Goal: Task Accomplishment & Management: Complete application form

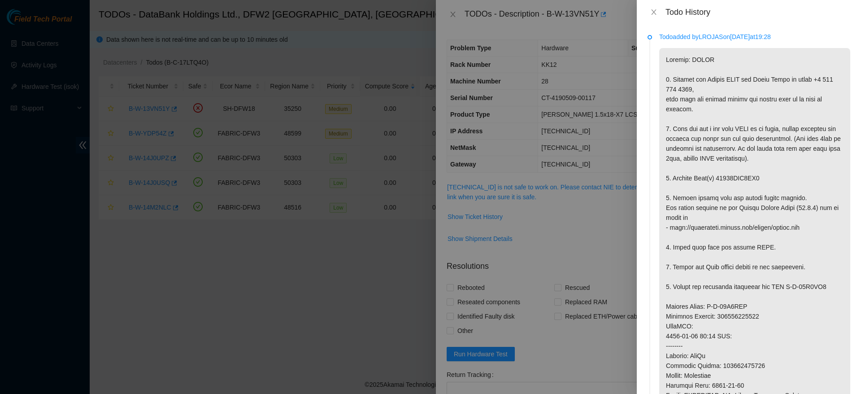
click at [571, 178] on div at bounding box center [430, 197] width 861 height 394
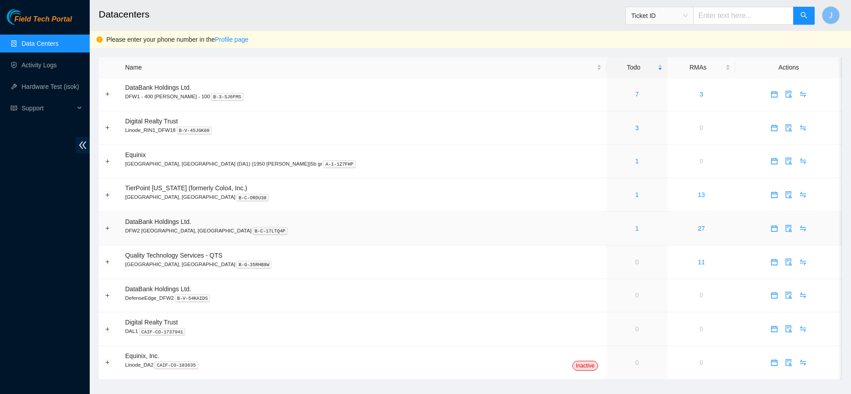
click at [611, 228] on div "1" at bounding box center [636, 228] width 51 height 10
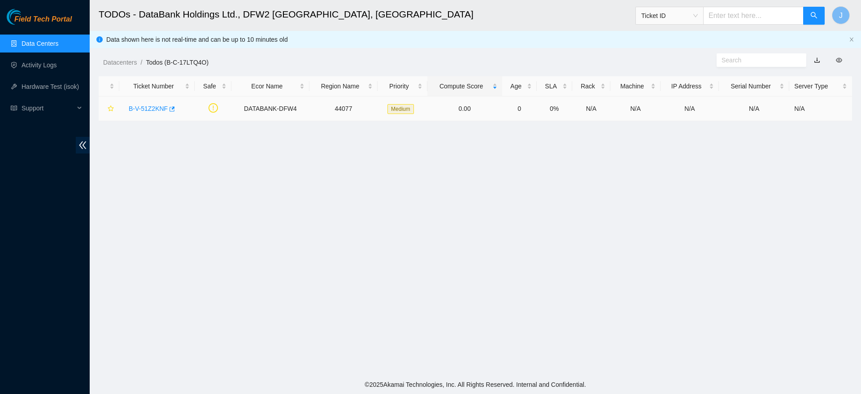
click at [149, 108] on link "B-V-51Z2KNF" at bounding box center [148, 108] width 39 height 7
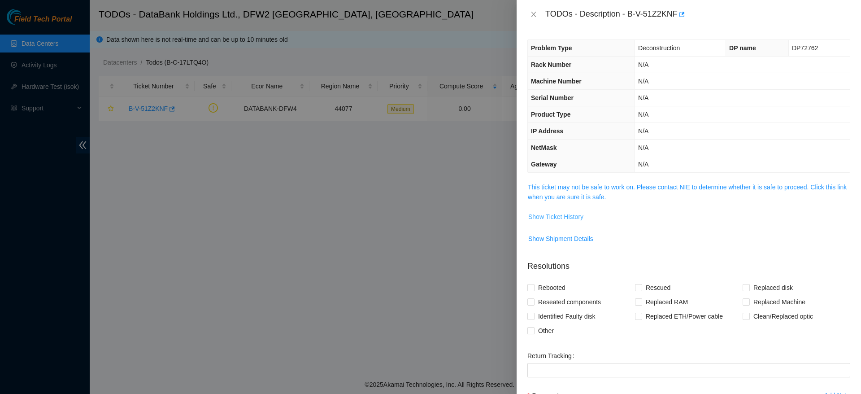
click at [574, 220] on span "Show Ticket History" at bounding box center [555, 217] width 55 height 10
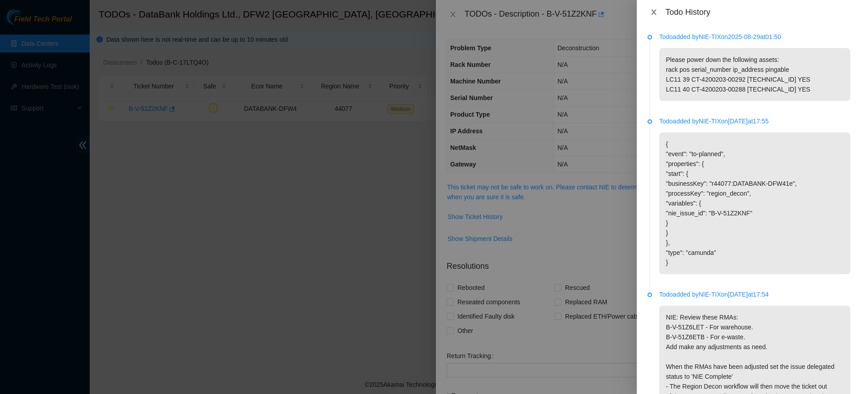
click at [654, 10] on icon "close" at bounding box center [653, 12] width 7 height 7
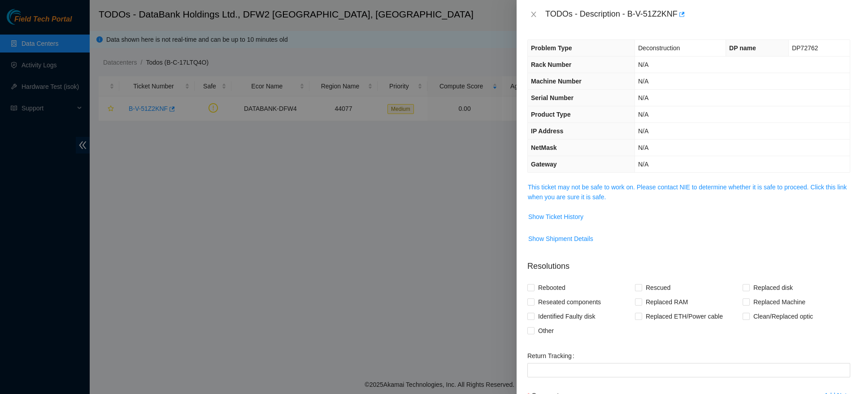
click at [521, 9] on div "TODOs - Description - B-V-51Z2KNF" at bounding box center [689, 14] width 344 height 29
click at [528, 11] on button "Close" at bounding box center [533, 14] width 13 height 9
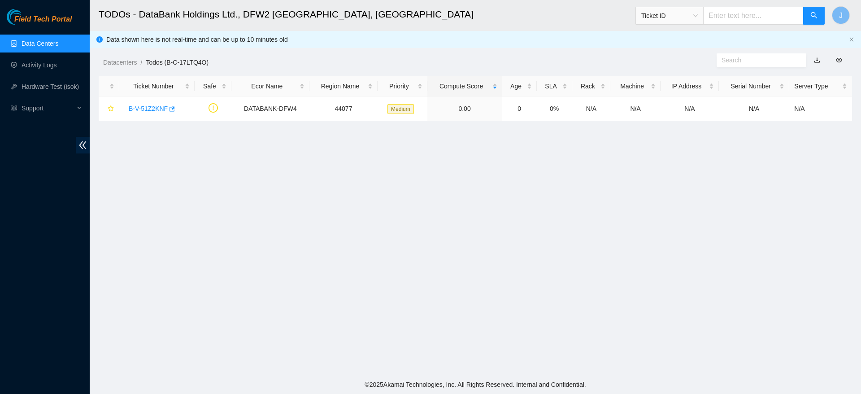
click at [322, 224] on main "TODOs - DataBank Holdings Ltd., DFW2 Richardson, TX Ticket ID J Data shown here…" at bounding box center [475, 187] width 771 height 375
click at [50, 66] on link "Activity Logs" at bounding box center [39, 64] width 35 height 7
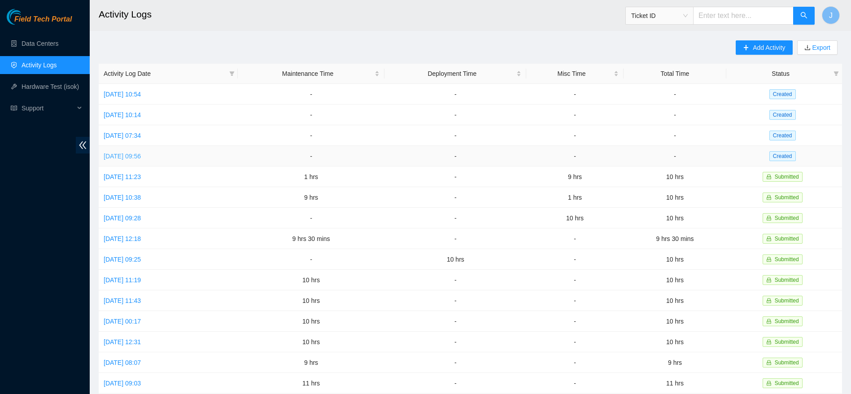
click at [132, 158] on link "[DATE] 09:56" at bounding box center [122, 155] width 37 height 7
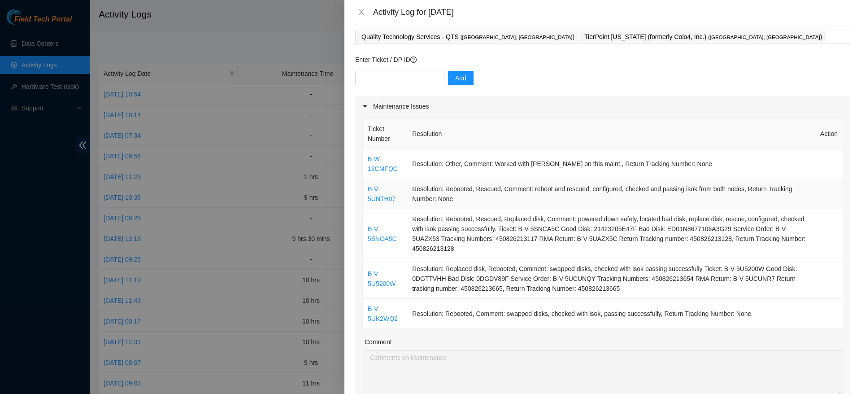
scroll to position [47, 0]
click at [234, 44] on div at bounding box center [430, 197] width 861 height 394
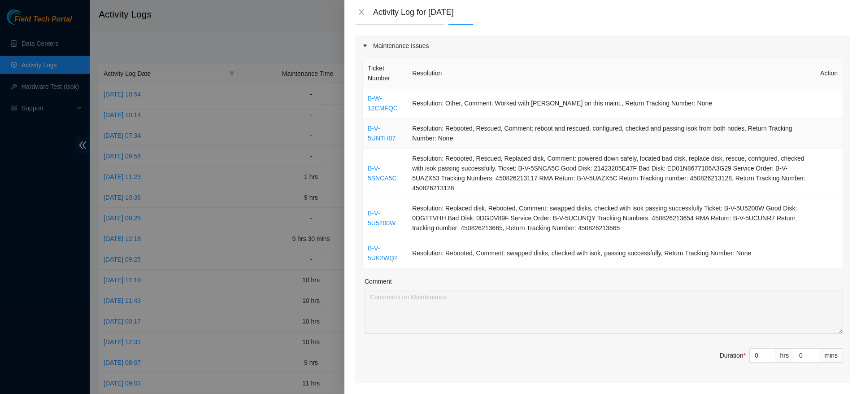
scroll to position [0, 0]
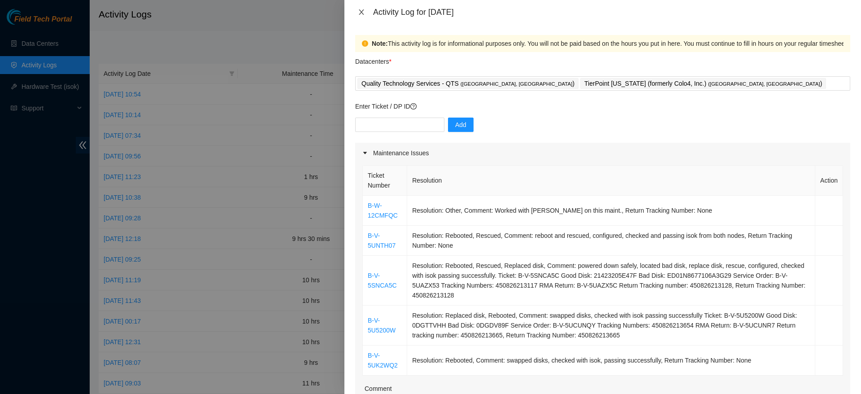
click at [363, 12] on icon "close" at bounding box center [361, 12] width 7 height 7
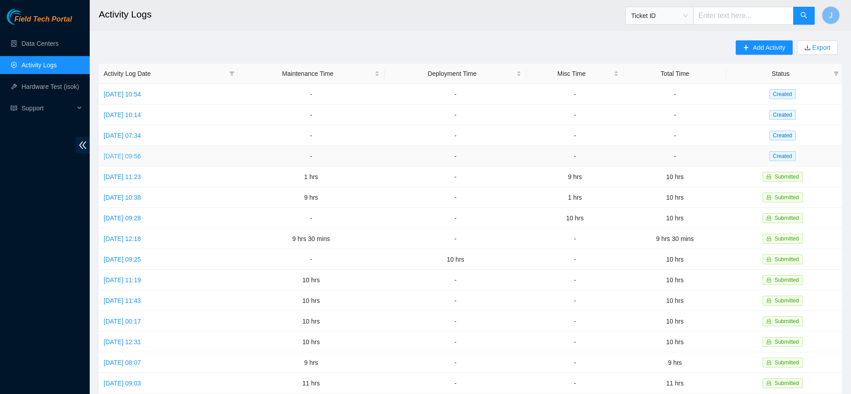
click at [115, 152] on link "[DATE] 09:56" at bounding box center [122, 155] width 37 height 7
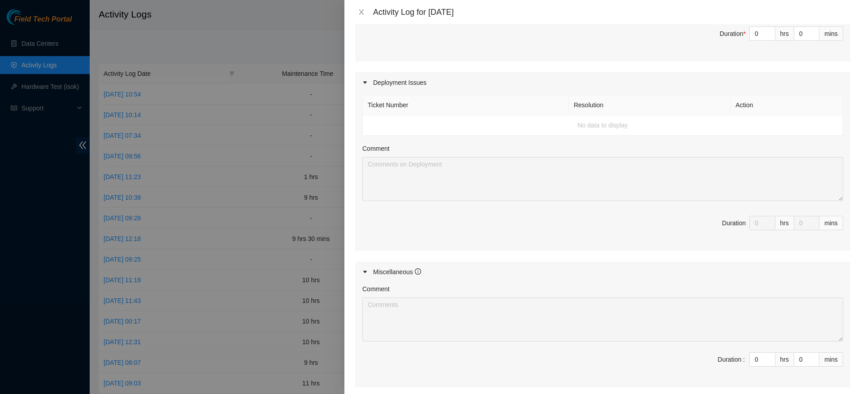
scroll to position [382, 0]
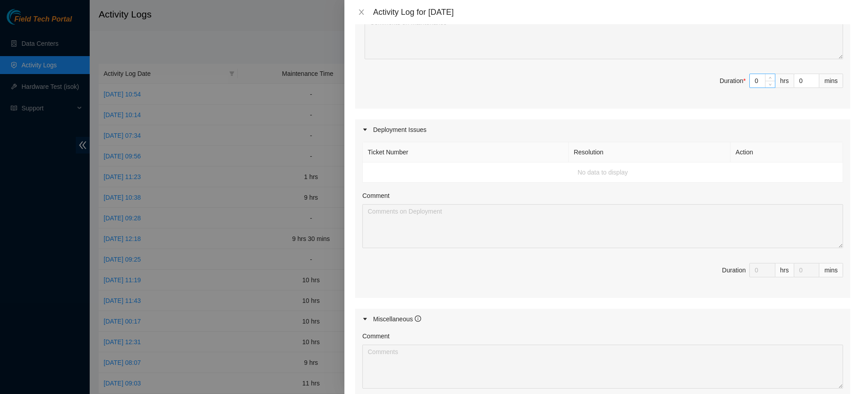
click at [751, 80] on input "0" at bounding box center [762, 80] width 25 height 13
type input "0"
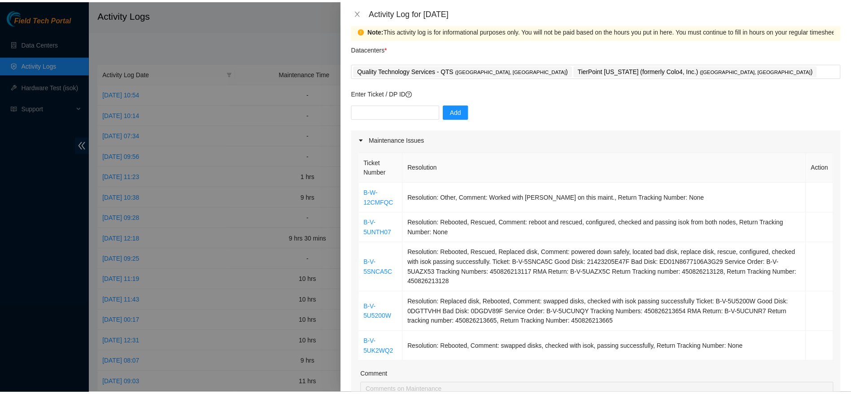
scroll to position [0, 0]
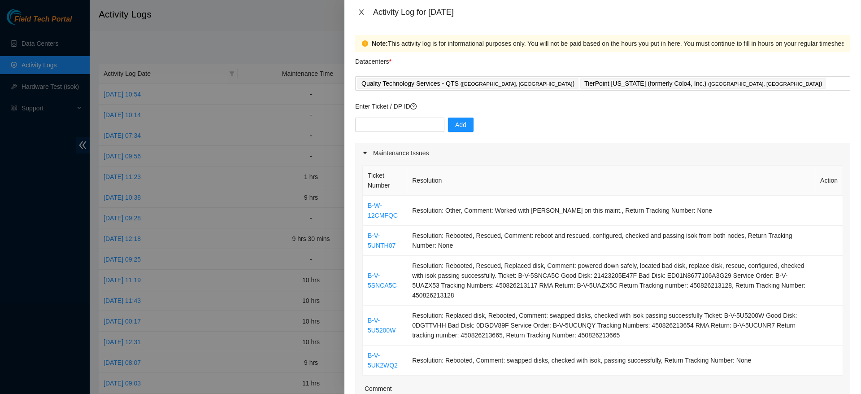
click at [361, 12] on icon "close" at bounding box center [361, 11] width 5 height 5
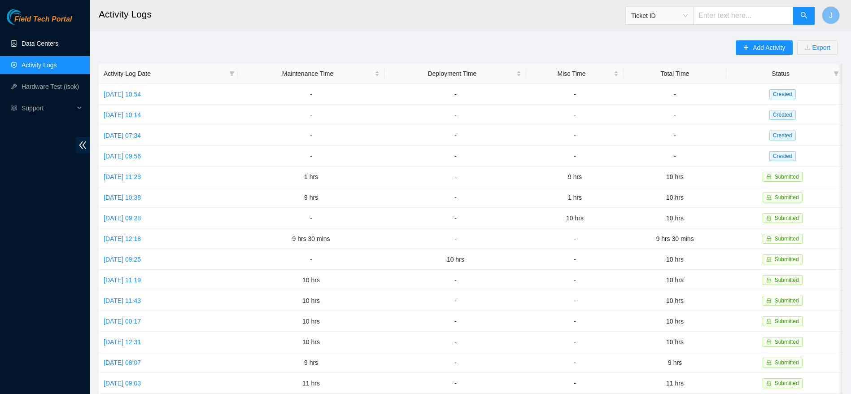
click at [50, 43] on link "Data Centers" at bounding box center [40, 43] width 37 height 7
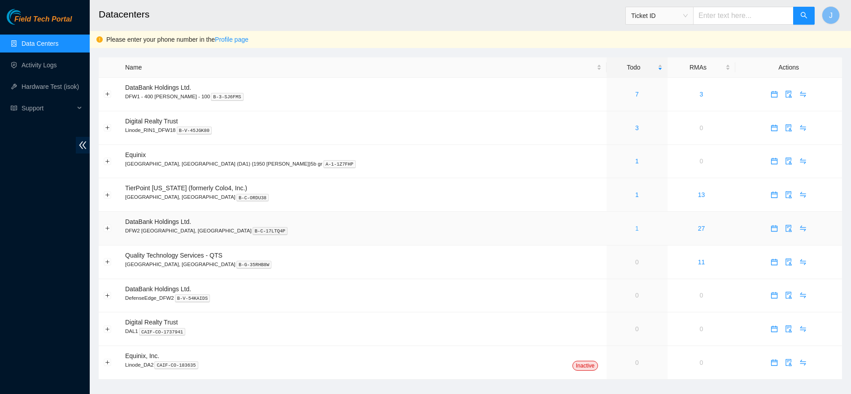
click at [635, 227] on link "1" at bounding box center [637, 228] width 4 height 7
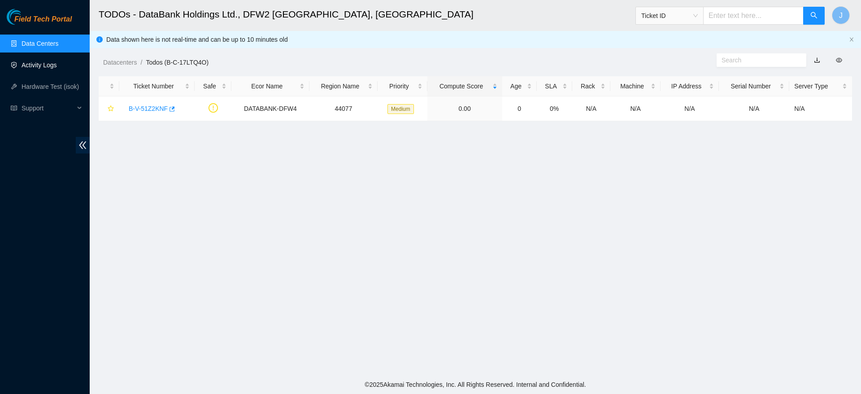
click at [28, 61] on link "Activity Logs" at bounding box center [39, 64] width 35 height 7
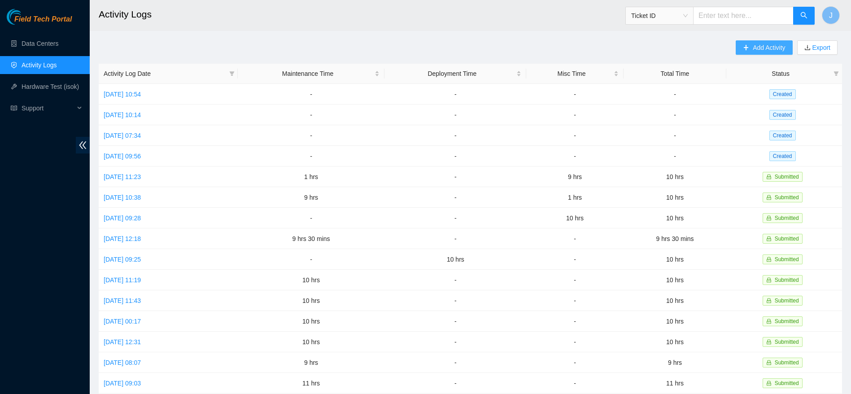
click at [774, 50] on span "Add Activity" at bounding box center [768, 48] width 32 height 10
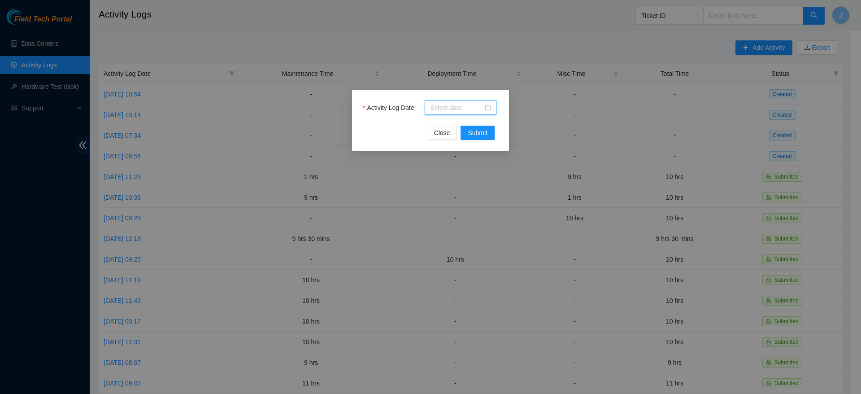
click at [457, 112] on input "Activity Log Date" at bounding box center [456, 108] width 53 height 10
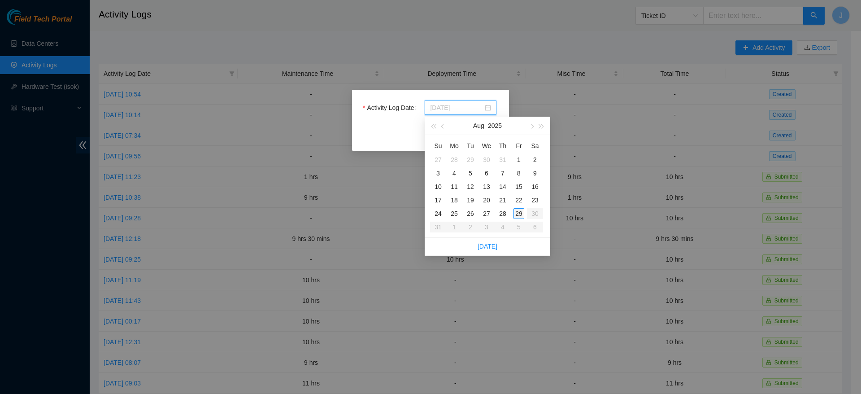
type input "2025-08-29"
click at [516, 213] on div "29" at bounding box center [518, 213] width 11 height 11
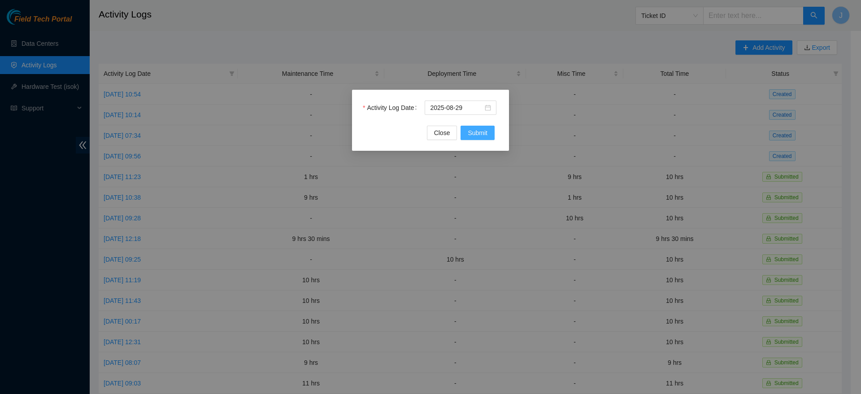
click at [483, 138] on button "Submit" at bounding box center [478, 133] width 34 height 14
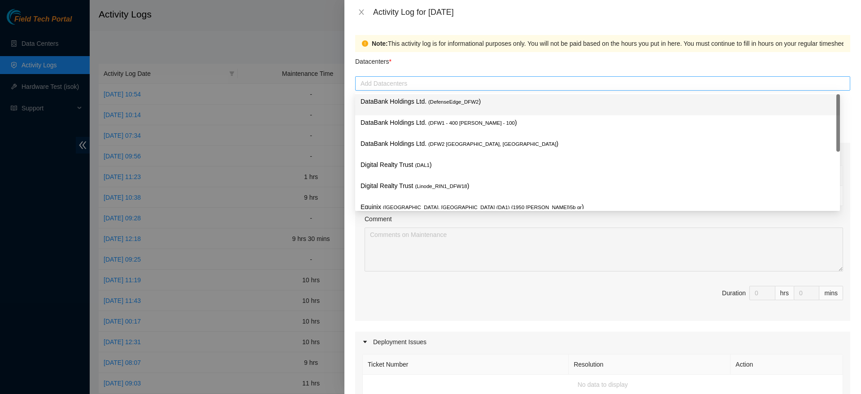
click at [418, 83] on div at bounding box center [602, 83] width 491 height 11
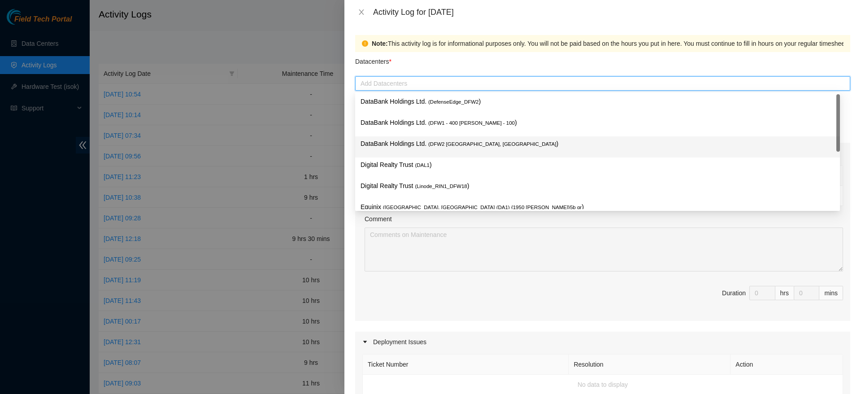
click at [456, 148] on p "DataBank Holdings Ltd. ( DFW2 Richardson, TX )" at bounding box center [598, 144] width 474 height 10
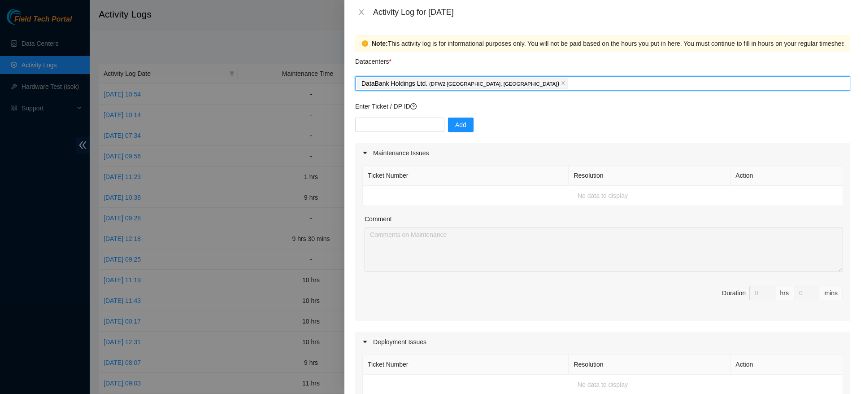
click at [548, 78] on div "DataBank Holdings Ltd. ( DFW2 Richardson, TX )" at bounding box center [602, 83] width 491 height 13
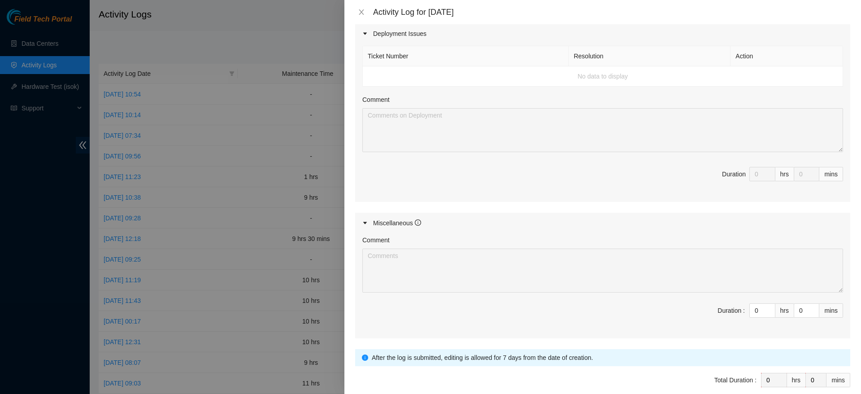
scroll to position [311, 0]
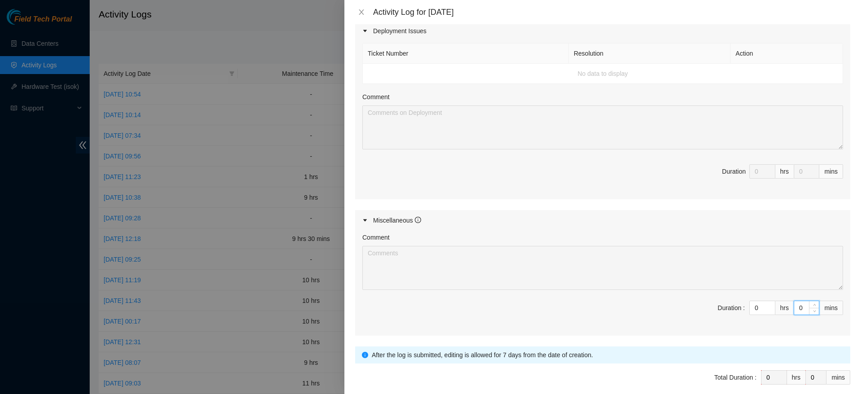
click at [796, 306] on input "0" at bounding box center [806, 307] width 25 height 13
type input "1"
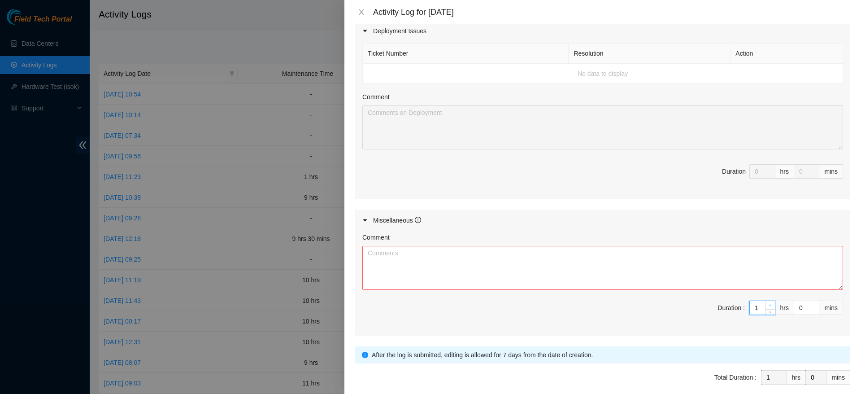
click at [765, 302] on span "Increase Value" at bounding box center [770, 305] width 10 height 8
type input "0"
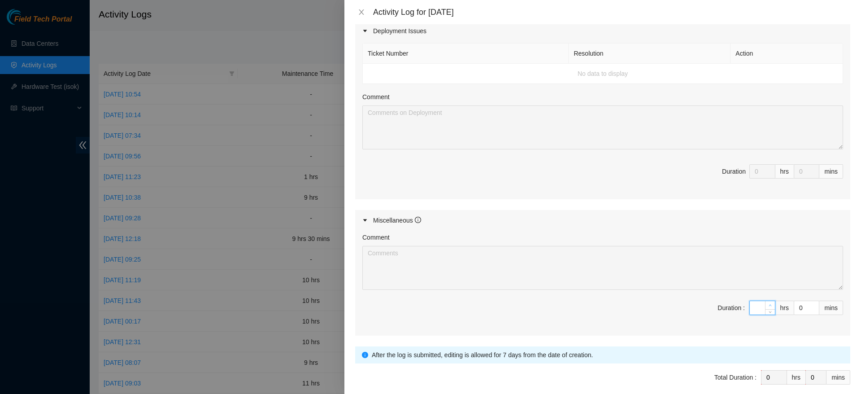
type input "9"
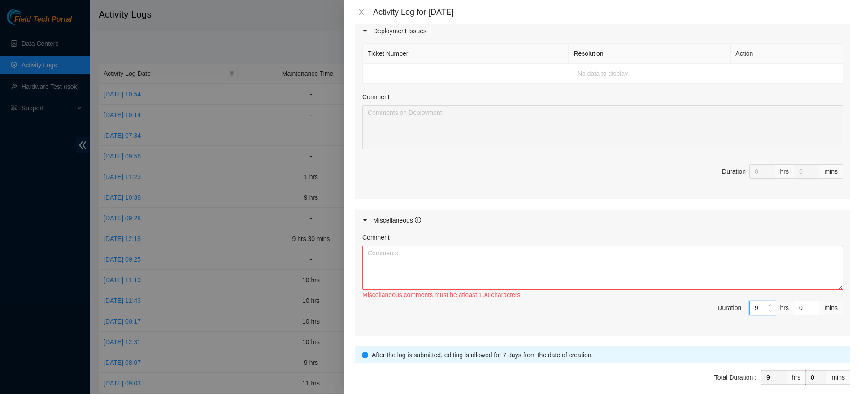
type input "9"
click at [710, 279] on textarea "Comment" at bounding box center [602, 268] width 481 height 44
paste textarea "started off troubleshooting ptouch editor — the labels weren’t printing correct…"
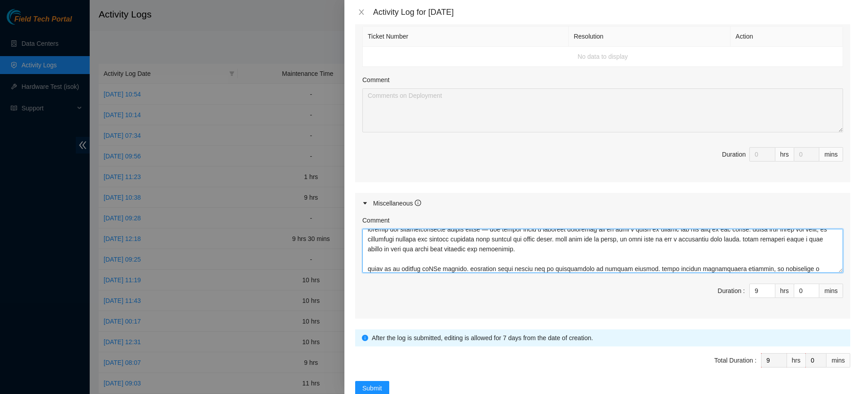
scroll to position [0, 0]
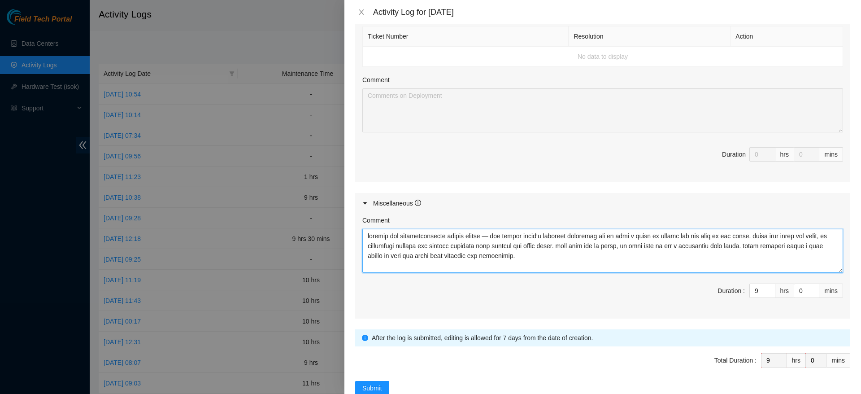
click at [490, 237] on textarea "Comment" at bounding box center [602, 251] width 481 height 44
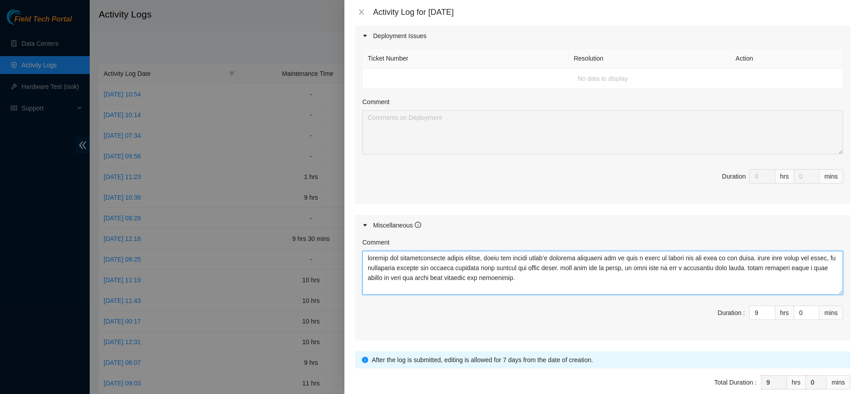
click at [363, 258] on textarea "Comment" at bounding box center [602, 273] width 481 height 44
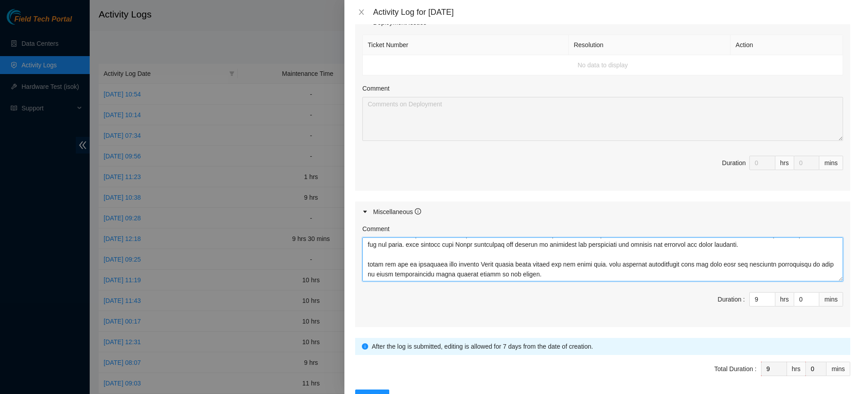
scroll to position [0, 0]
drag, startPoint x: 571, startPoint y: 278, endPoint x: 244, endPoint y: 149, distance: 351.5
click at [244, 149] on div "Activity Log for 29-08-2025 Note: This activity log is for informational purpos…" at bounding box center [430, 197] width 861 height 394
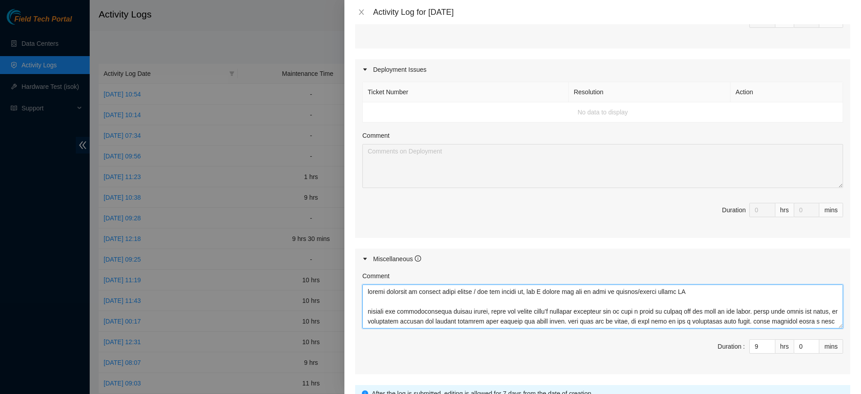
scroll to position [273, 0]
click at [764, 303] on textarea "Comment" at bounding box center [602, 306] width 481 height 44
click at [768, 294] on textarea "Comment" at bounding box center [602, 306] width 481 height 44
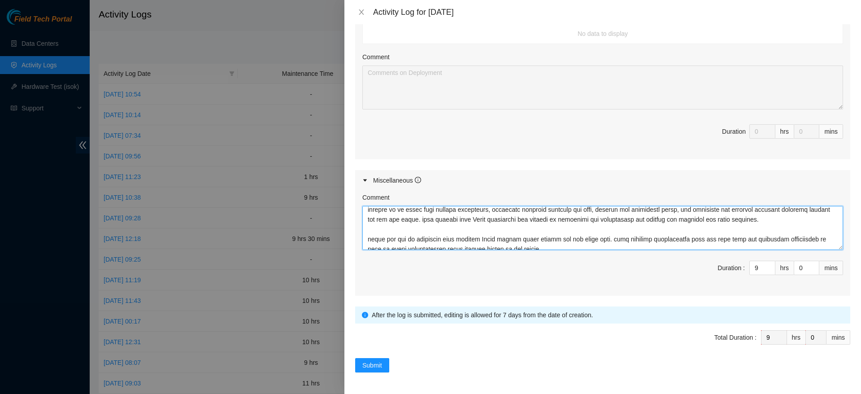
scroll to position [316, 0]
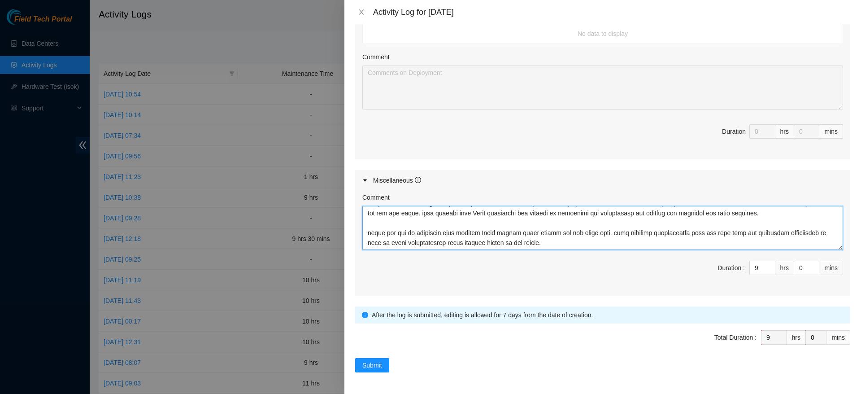
click at [648, 244] on textarea "Comment" at bounding box center [602, 228] width 481 height 44
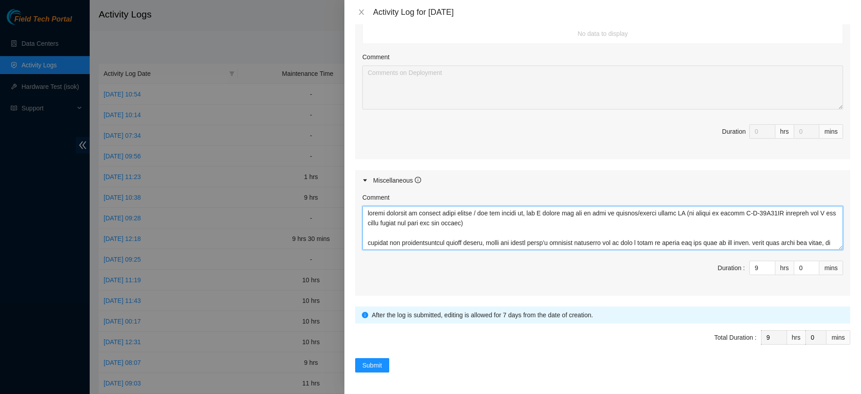
scroll to position [350, 0]
type textarea "mostly assisted in showing james around / let him shadow me, but I showed him h…"
click at [375, 361] on span "Submit" at bounding box center [372, 366] width 20 height 10
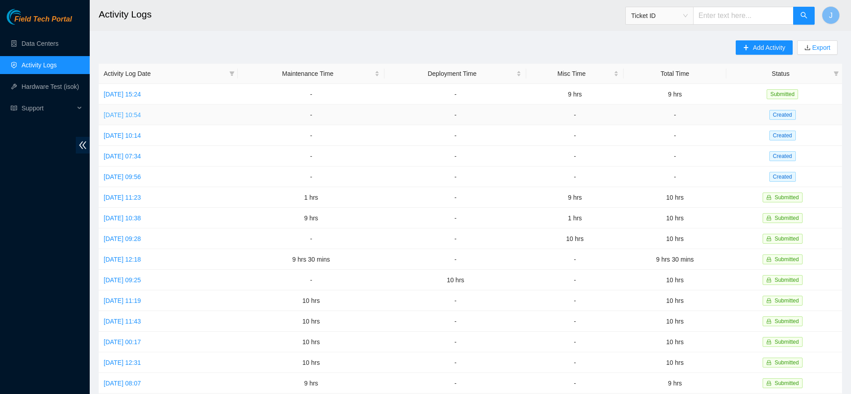
click at [141, 111] on link "Thu, 28 Aug 2025 10:54" at bounding box center [122, 114] width 37 height 7
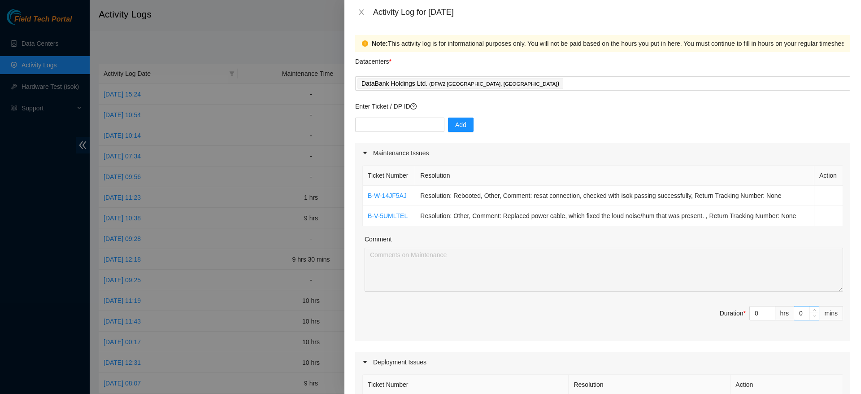
click at [812, 315] on span "down" at bounding box center [814, 315] width 5 height 5
click at [360, 15] on icon "close" at bounding box center [361, 12] width 7 height 7
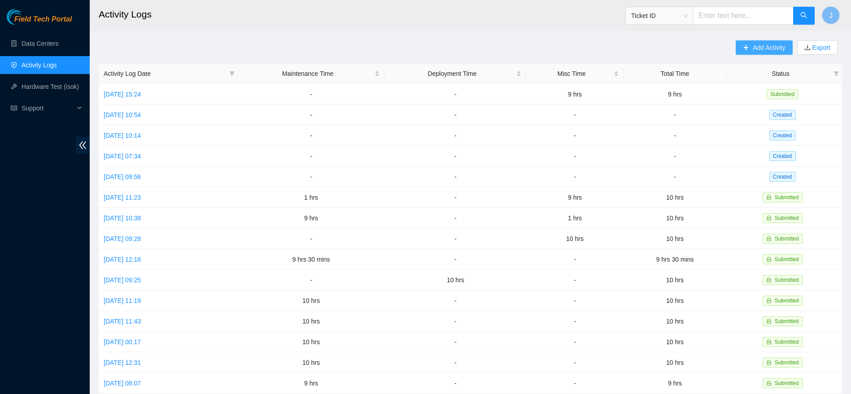
click at [769, 41] on button "Add Activity" at bounding box center [763, 47] width 56 height 14
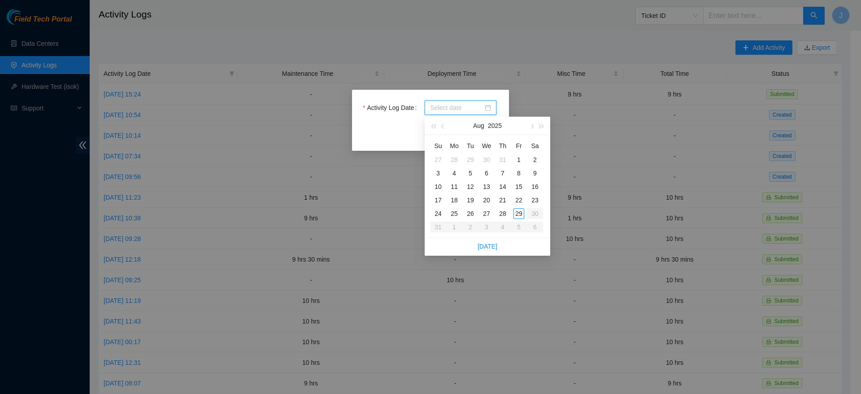
click at [476, 109] on input "Activity Log Date" at bounding box center [456, 108] width 53 height 10
type input "2025-08-22"
type input "2025-08-29"
click at [522, 216] on div "29" at bounding box center [518, 213] width 11 height 11
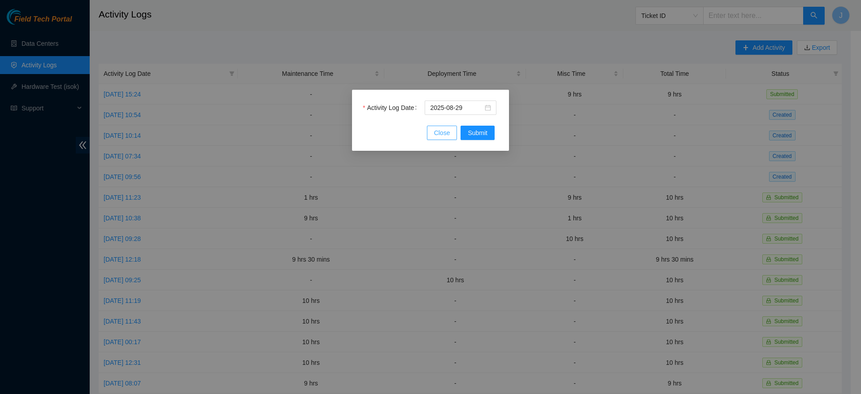
click at [450, 129] on button "Close" at bounding box center [442, 133] width 30 height 14
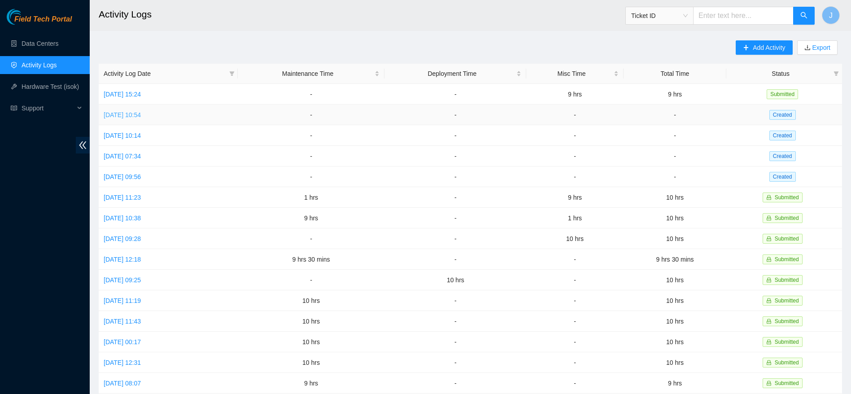
click at [141, 111] on link "Thu, 28 Aug 2025 10:54" at bounding box center [122, 114] width 37 height 7
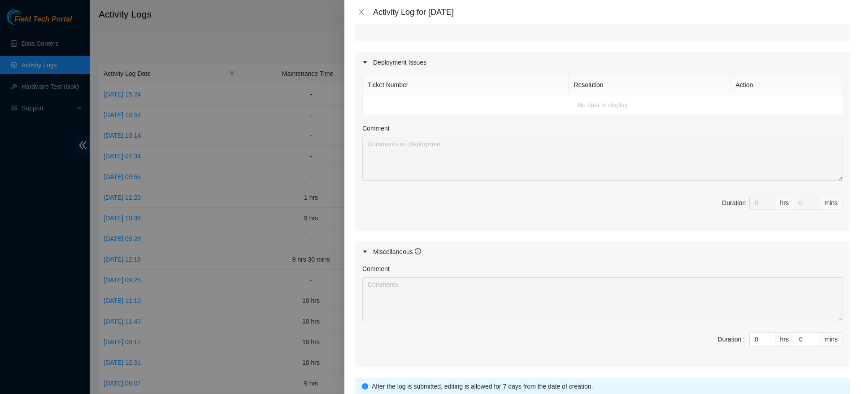
scroll to position [371, 0]
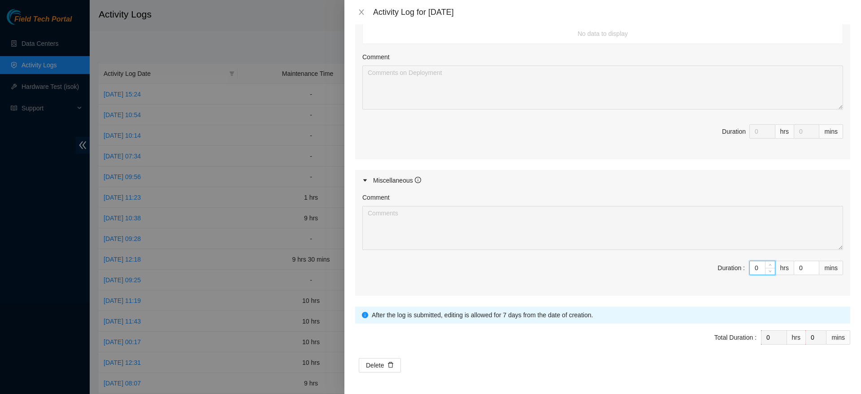
click at [752, 265] on input "0" at bounding box center [762, 267] width 25 height 13
type input "9"
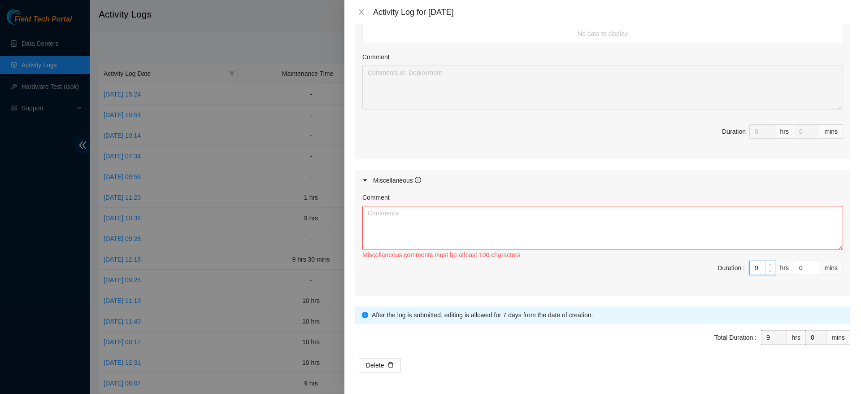
type input "9"
click at [669, 234] on textarea "Comment" at bounding box center [602, 228] width 481 height 44
paste textarea "DP84236"
click at [447, 219] on textarea "worked on DP84236" at bounding box center [602, 228] width 481 height 44
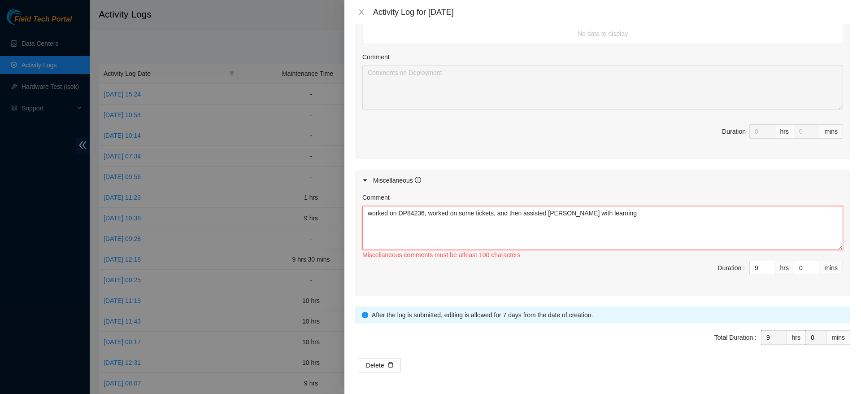
click at [540, 207] on textarea "worked on DP84236, worked on some tickets, and then assisted james with learning" at bounding box center [602, 228] width 481 height 44
click at [511, 213] on textarea "worked on DP84236, worked on some tickets, and then assisted james with learning" at bounding box center [602, 228] width 481 height 44
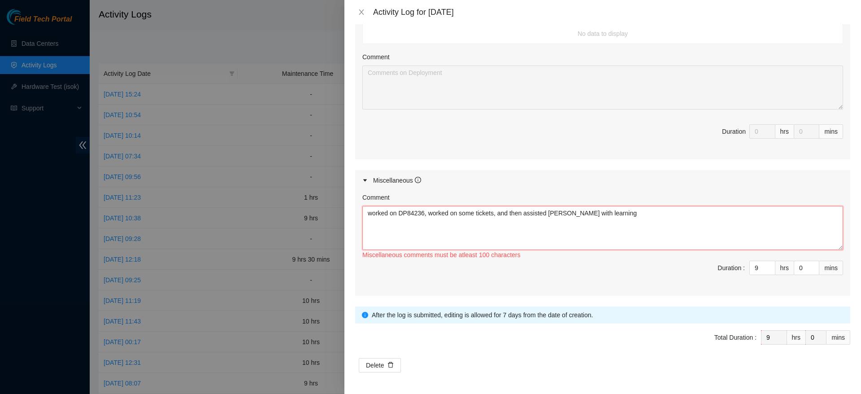
click at [511, 213] on textarea "worked on DP84236, worked on some tickets, and then assisted james with learning" at bounding box center [602, 228] width 481 height 44
click at [454, 213] on textarea "worked on DP84236, worked on some tickets, and then assisted james with learning" at bounding box center [602, 228] width 481 height 44
paste textarea "hich involved replacing a faulty PSU cable. during the process, noticed a loud …"
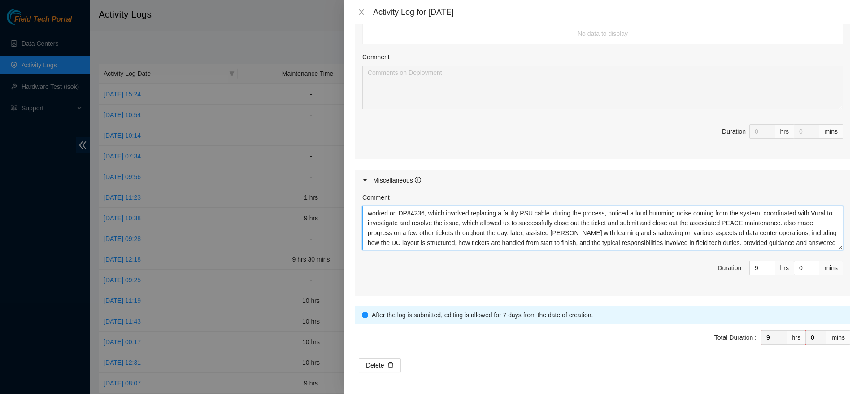
scroll to position [10, 0]
click at [677, 248] on textarea "worked on DP84236, which involved replacing a faulty PSU cable. during the proc…" at bounding box center [602, 228] width 481 height 44
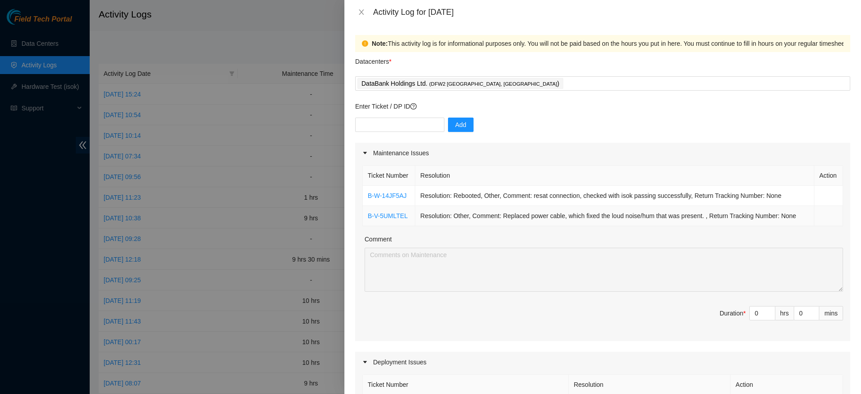
scroll to position [371, 0]
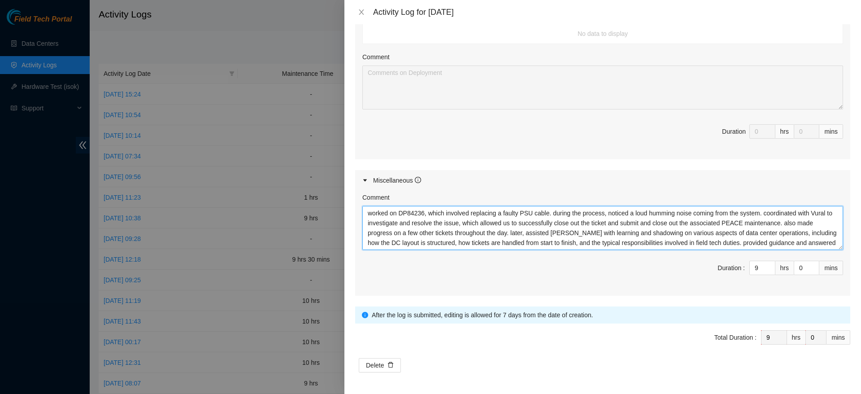
click at [647, 235] on textarea "worked on DP84236, which involved replacing a faulty PSU cable. during the proc…" at bounding box center [602, 228] width 481 height 44
type textarea "worked on DP84236, which involved replacing a faulty PSU cable. during the proc…"
click at [750, 264] on input "9" at bounding box center [762, 267] width 25 height 13
type input "0"
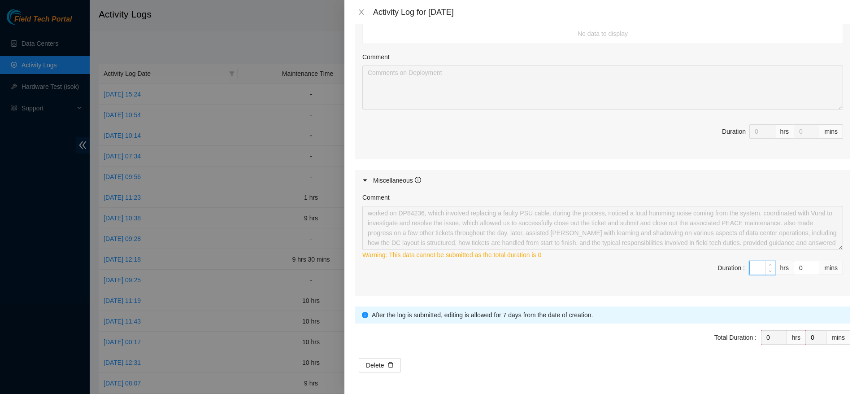
type input "9"
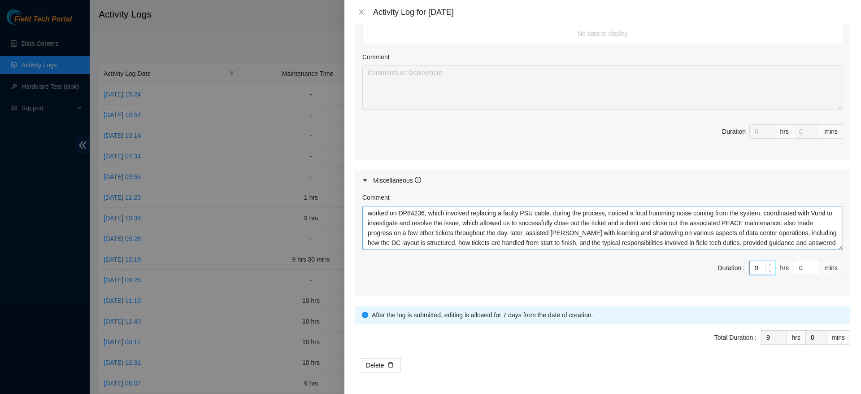
scroll to position [10, 0]
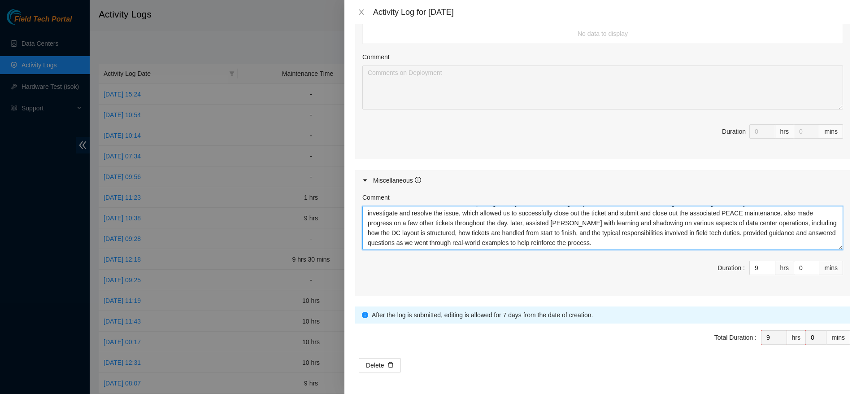
click at [781, 241] on textarea "worked on DP84236, which involved replacing a faulty PSU cable. during the proc…" at bounding box center [602, 228] width 481 height 44
click at [702, 176] on div "Miscellaneous" at bounding box center [602, 180] width 495 height 21
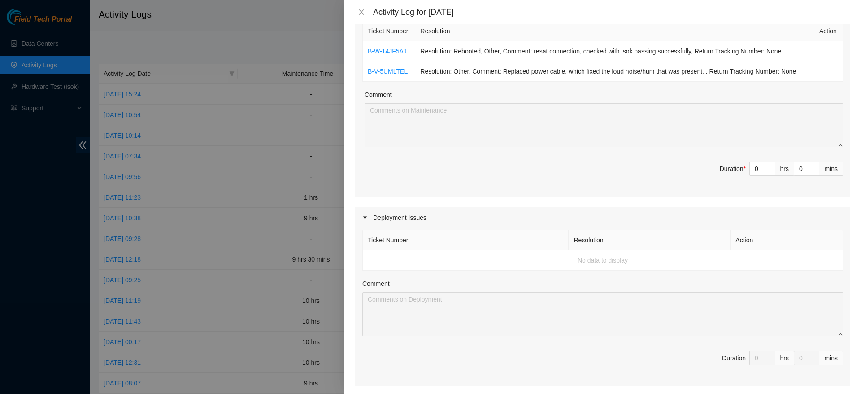
scroll to position [266, 0]
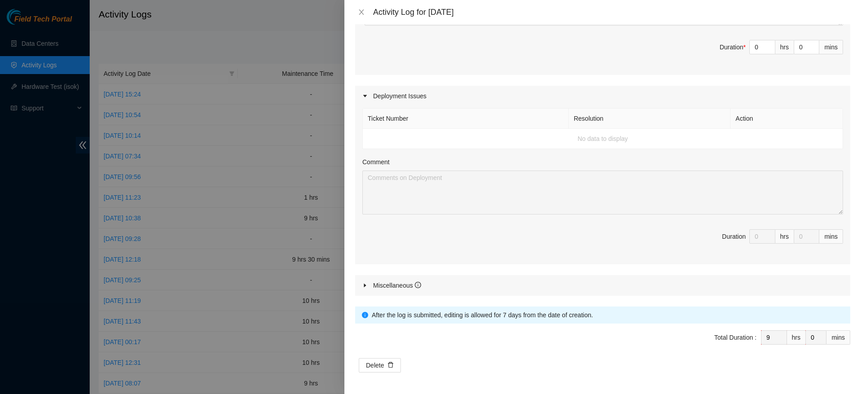
click at [361, 286] on div "Miscellaneous" at bounding box center [602, 285] width 495 height 21
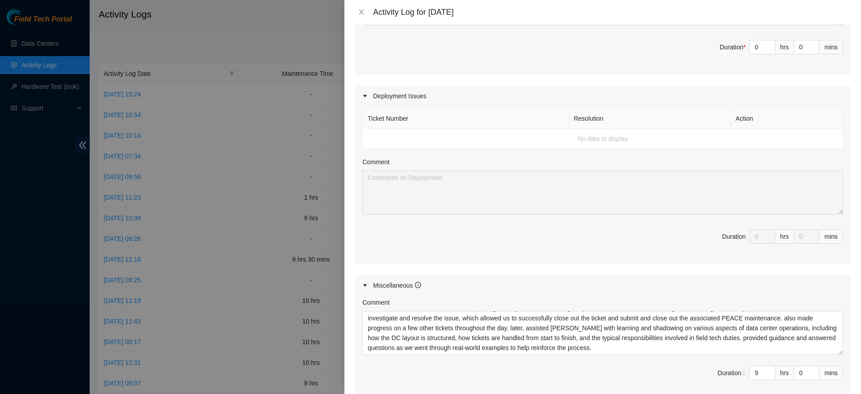
scroll to position [371, 0]
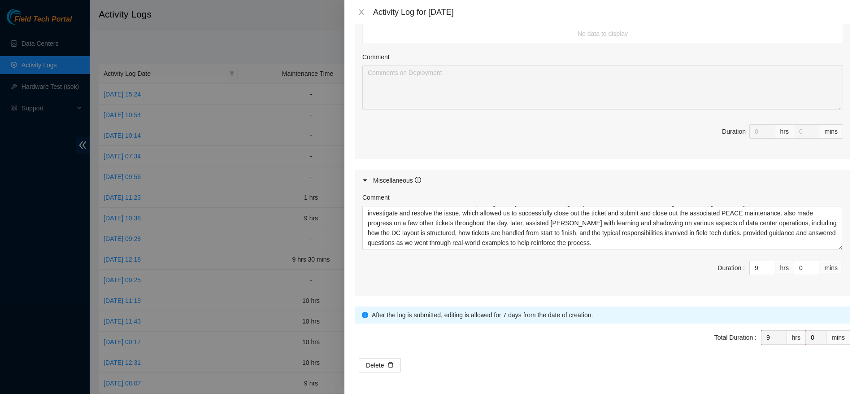
click at [504, 360] on div "Delete" at bounding box center [602, 365] width 495 height 14
click at [557, 230] on textarea "worked on DP84236, which involved replacing a faulty PSU cable. during the proc…" at bounding box center [602, 228] width 481 height 44
click at [378, 368] on span "Delete" at bounding box center [375, 365] width 18 height 10
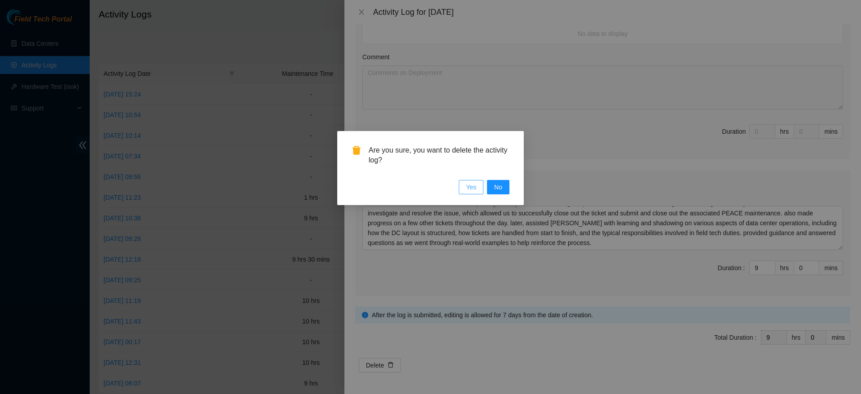
click at [475, 190] on span "Yes" at bounding box center [471, 187] width 10 height 10
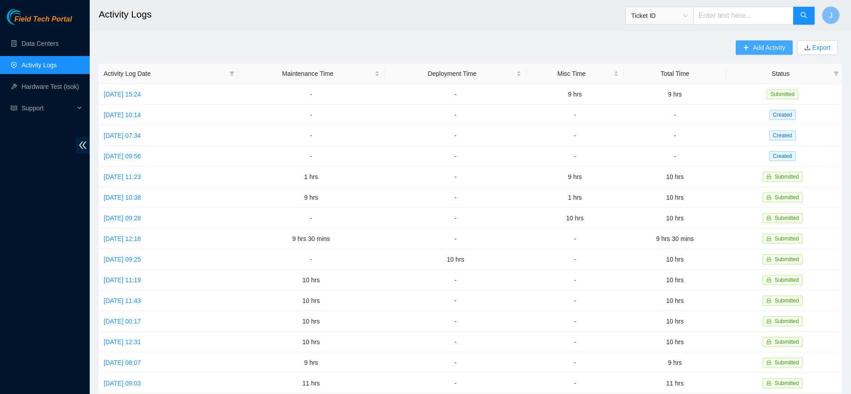
click at [770, 47] on span "Add Activity" at bounding box center [768, 48] width 32 height 10
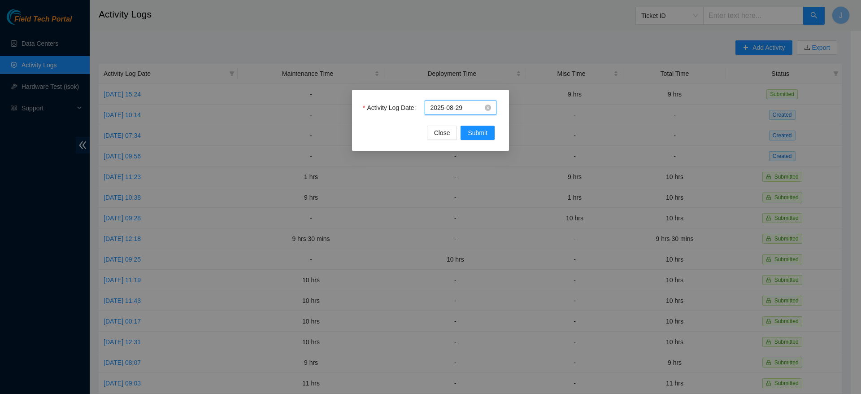
click at [463, 110] on input "2025-08-29" at bounding box center [456, 108] width 53 height 10
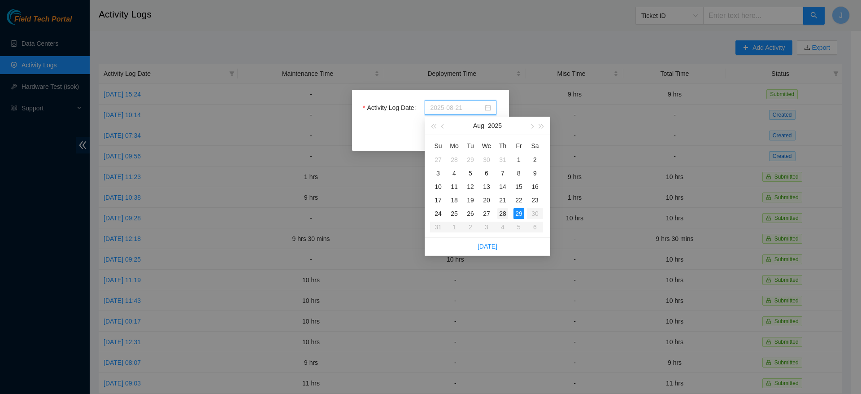
type input "2025-08-28"
click at [500, 209] on div "28" at bounding box center [502, 213] width 11 height 11
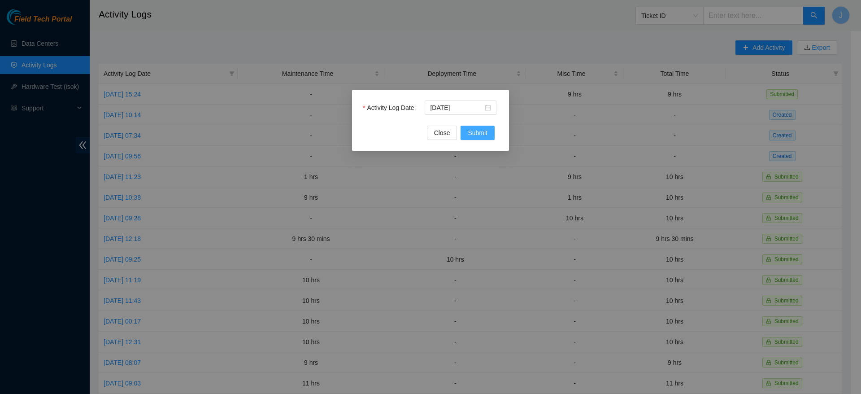
click at [469, 133] on span "Submit" at bounding box center [478, 133] width 20 height 10
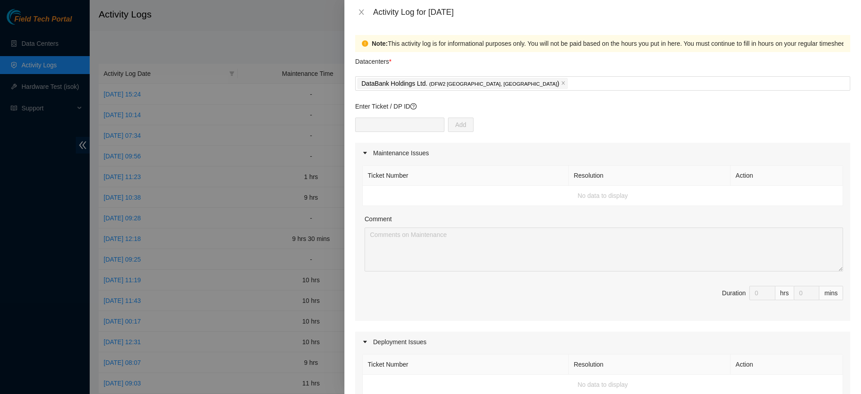
scroll to position [351, 0]
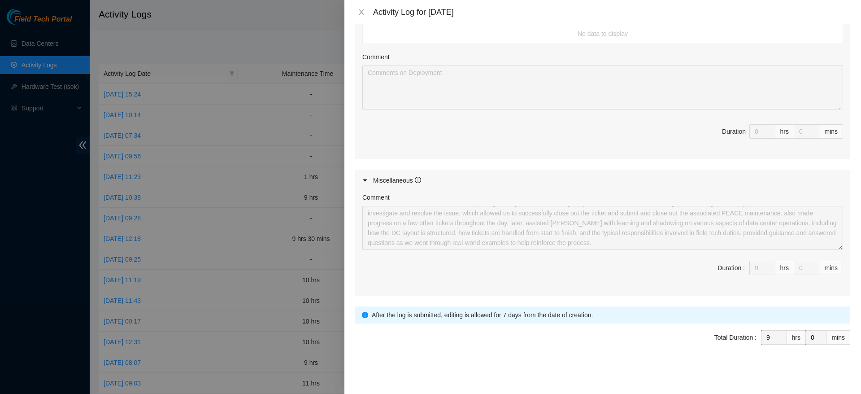
click at [824, 266] on div "mins" at bounding box center [831, 268] width 24 height 14
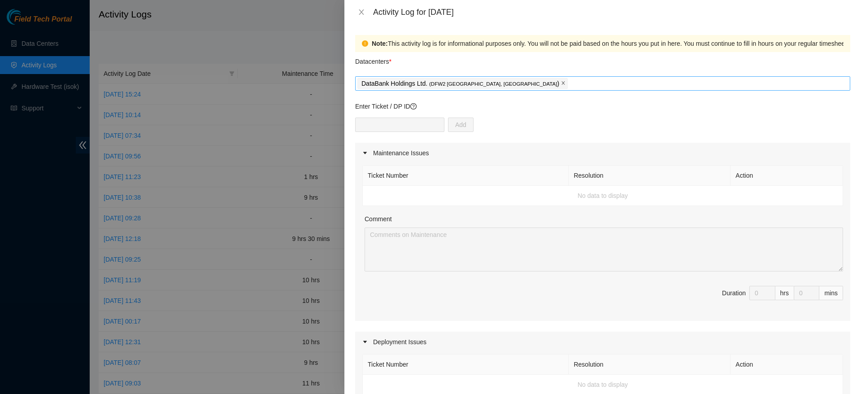
click at [561, 83] on icon "close" at bounding box center [563, 83] width 4 height 4
click at [358, 19] on div "Activity Log for 28-08-2025" at bounding box center [602, 12] width 517 height 24
click at [359, 15] on icon "close" at bounding box center [361, 12] width 7 height 7
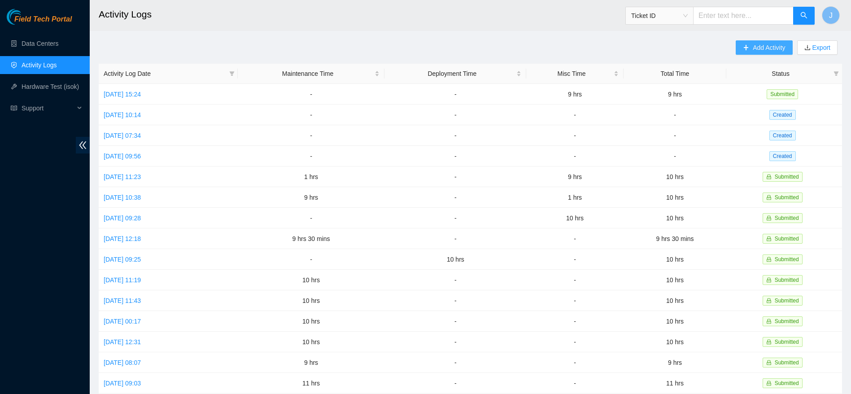
click at [769, 44] on span "Add Activity" at bounding box center [768, 48] width 32 height 10
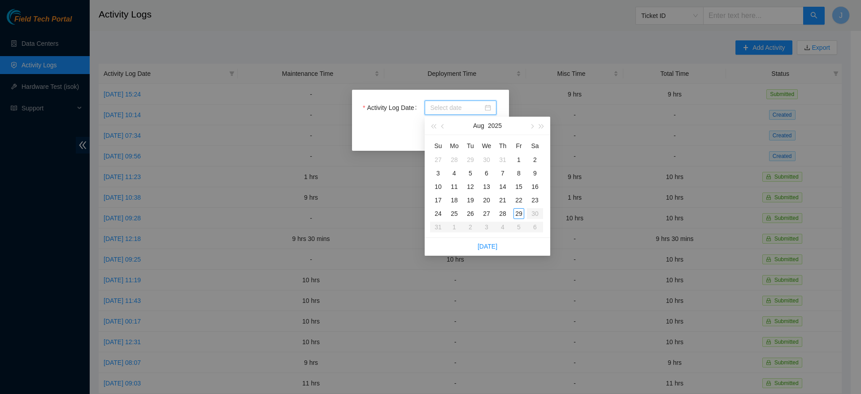
click at [477, 108] on input "Activity Log Date" at bounding box center [456, 108] width 53 height 10
type input "2025-08-28"
click at [503, 213] on div "28" at bounding box center [502, 213] width 11 height 11
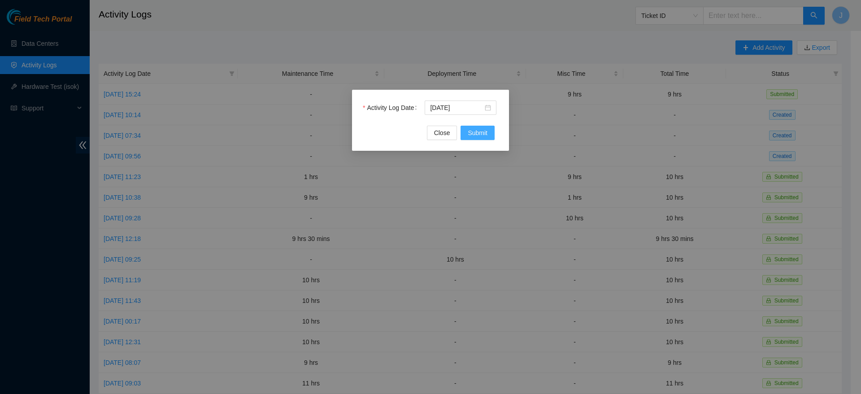
click at [487, 136] on span "Submit" at bounding box center [478, 133] width 20 height 10
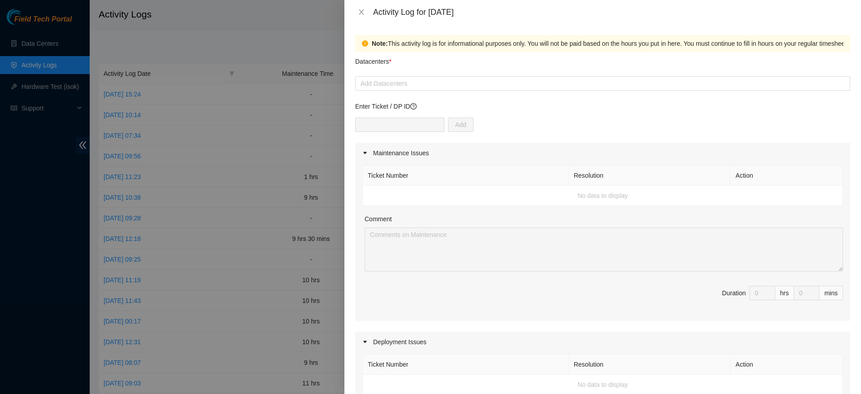
click at [366, 148] on div at bounding box center [367, 153] width 11 height 10
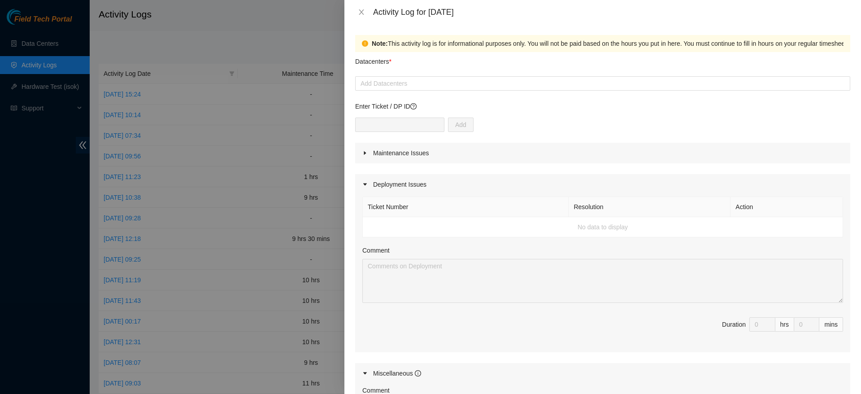
click at [366, 148] on div at bounding box center [367, 153] width 11 height 10
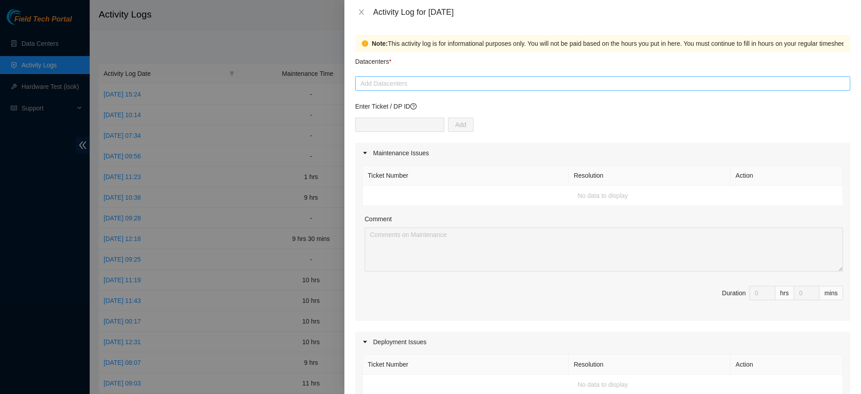
click at [421, 86] on div at bounding box center [602, 83] width 491 height 11
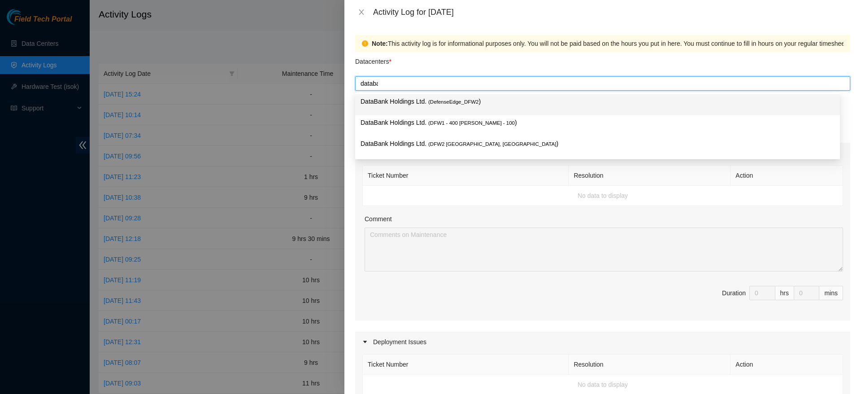
type input "databan"
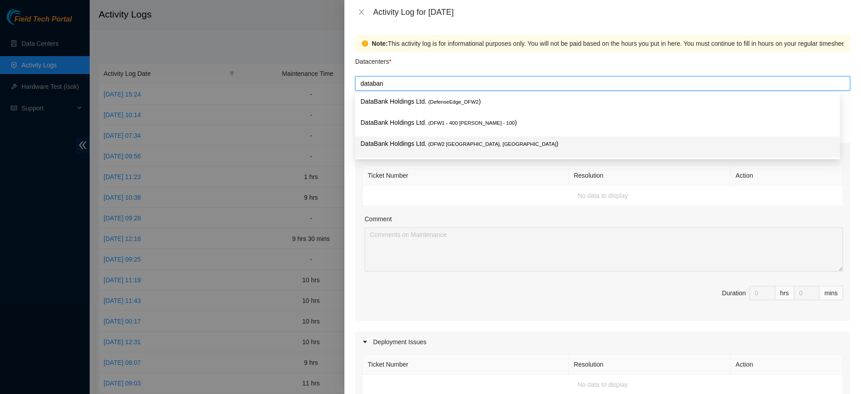
click at [525, 142] on p "DataBank Holdings Ltd. ( DFW2 Richardson, TX )" at bounding box center [598, 144] width 474 height 10
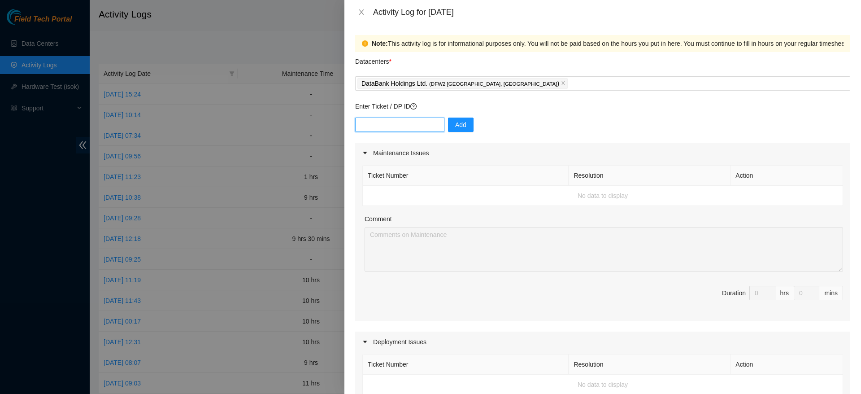
click at [411, 119] on input "text" at bounding box center [399, 124] width 89 height 14
click at [510, 127] on div "Add" at bounding box center [602, 129] width 495 height 25
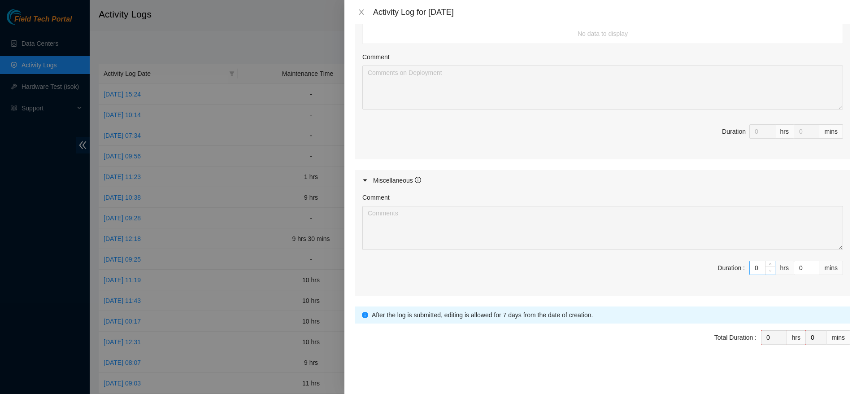
scroll to position [350, 0]
click at [753, 270] on input "0" at bounding box center [762, 267] width 25 height 13
type input "9"
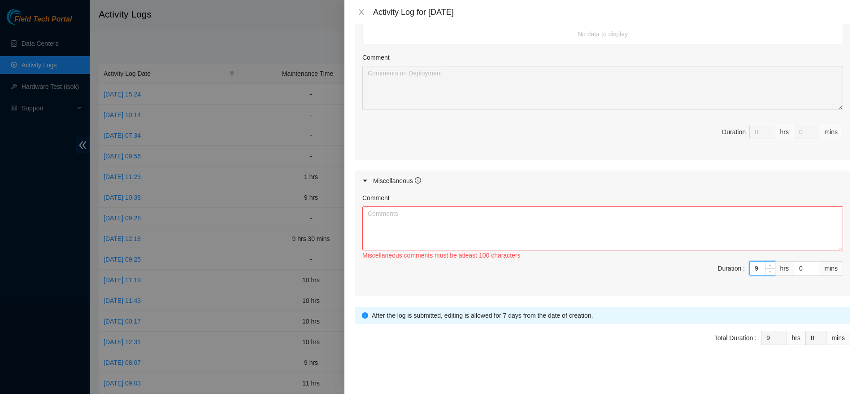
type input "9"
click at [667, 228] on textarea "Comment" at bounding box center [602, 228] width 481 height 44
paste textarea "worked on DP84236, which involved replacing a faulty PSU cable. during the proc…"
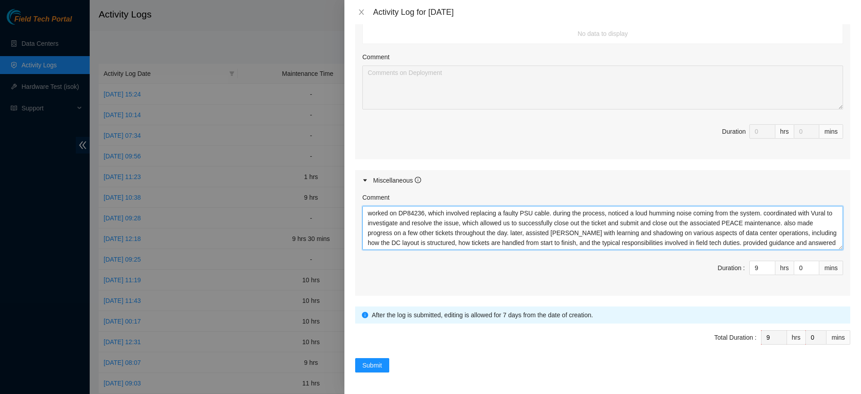
scroll to position [0, 0]
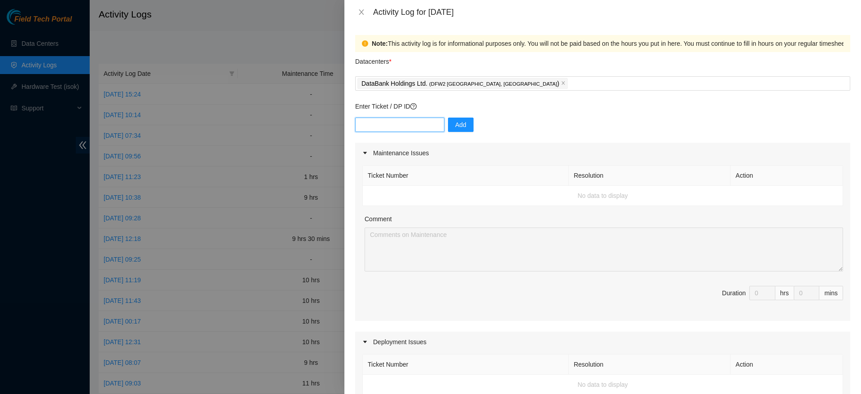
click at [415, 117] on input "text" at bounding box center [399, 124] width 89 height 14
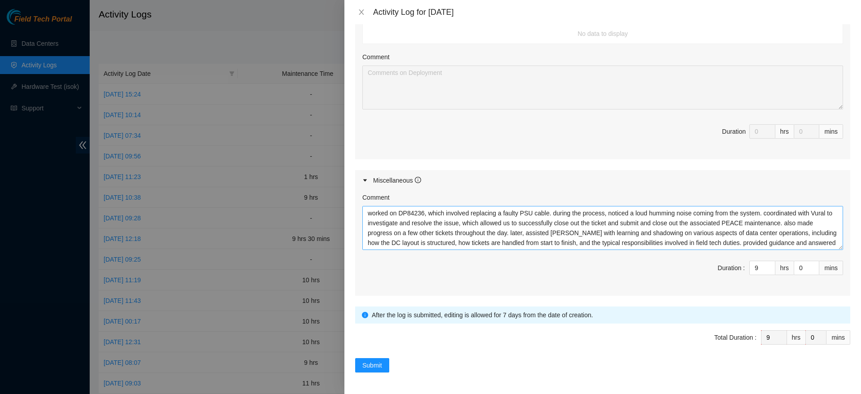
scroll to position [10, 0]
click at [737, 245] on textarea "worked on DP84236, which involved replacing a faulty PSU cable. during the proc…" at bounding box center [602, 228] width 481 height 44
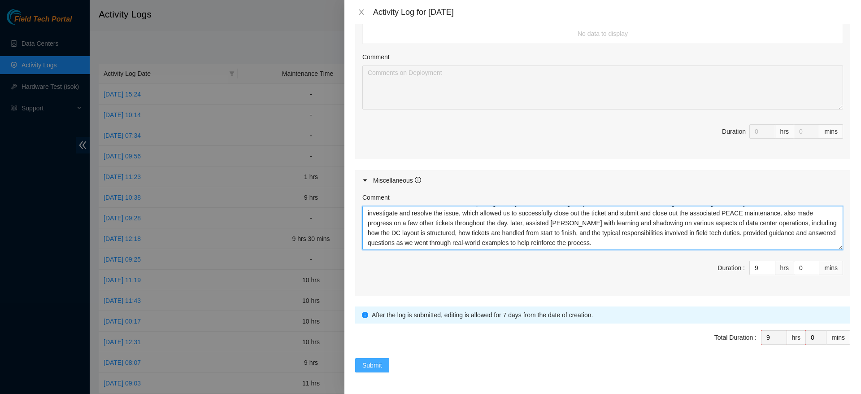
type textarea "worked on DP84236, which involved replacing a faulty PSU cable. during the proc…"
click at [374, 370] on button "Submit" at bounding box center [372, 365] width 34 height 14
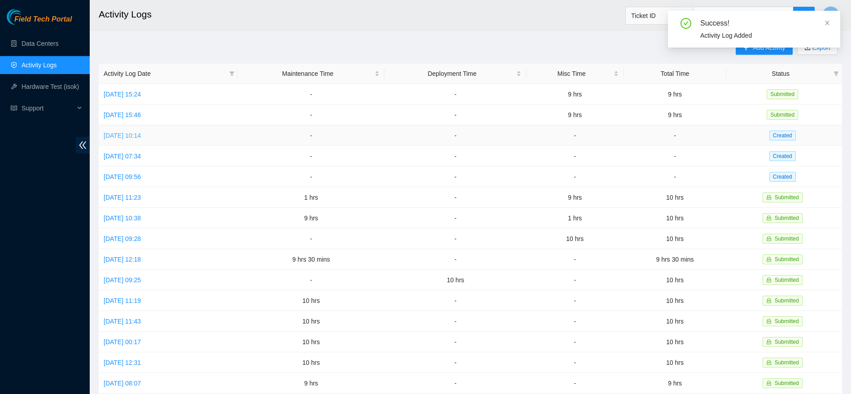
click at [141, 132] on link "[DATE] 10:14" at bounding box center [122, 135] width 37 height 7
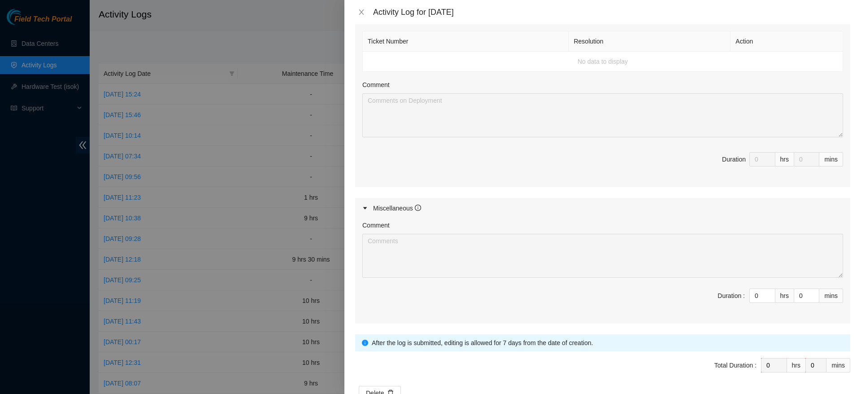
scroll to position [370, 0]
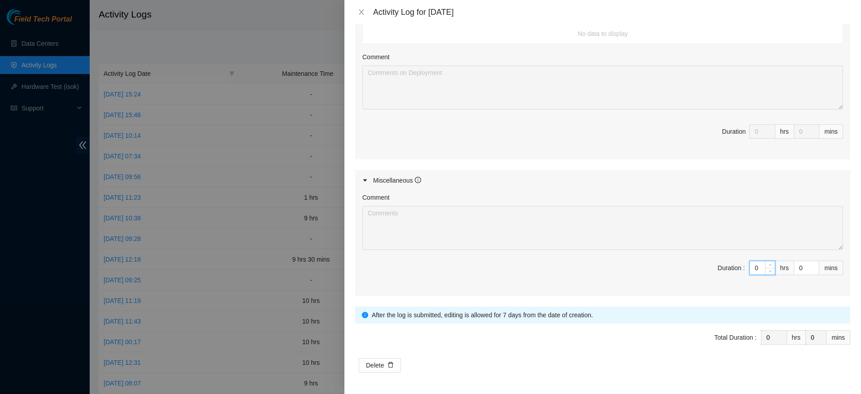
click at [752, 269] on input "0" at bounding box center [762, 267] width 25 height 13
type input "8"
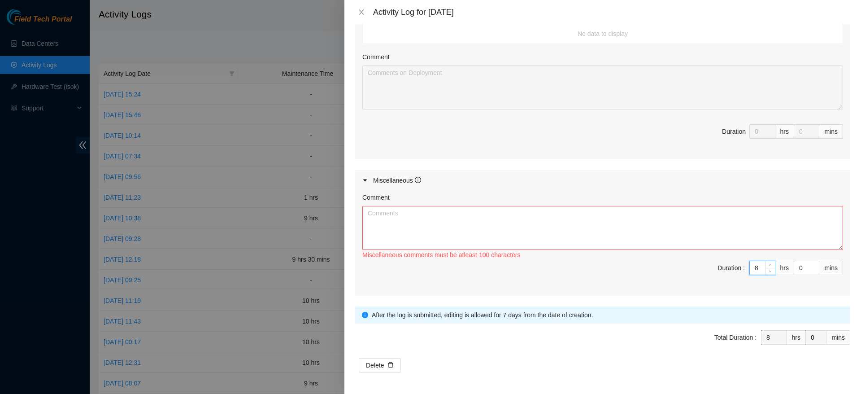
type input "8"
click at [662, 271] on span "Duration : 8 hrs 0 mins" at bounding box center [602, 273] width 481 height 25
click at [495, 230] on textarea "Comment" at bounding box center [602, 228] width 481 height 44
paste textarea "worked on a few tickets and then spent time cleaning and organizing the staging…"
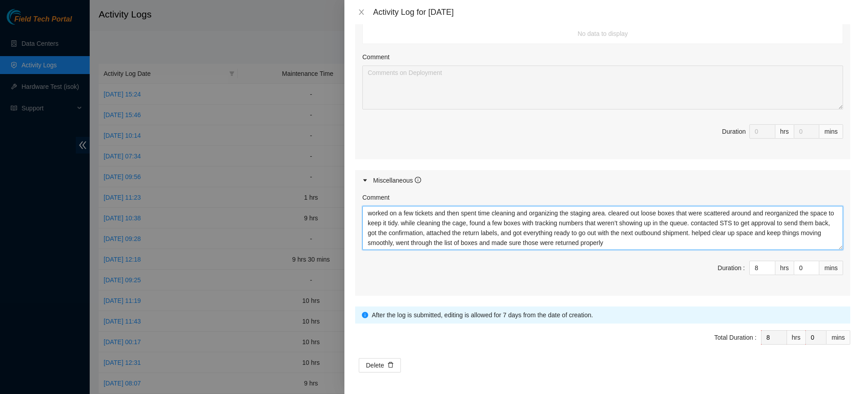
type textarea "worked on a few tickets and then spent time cleaning and organizing the staging…"
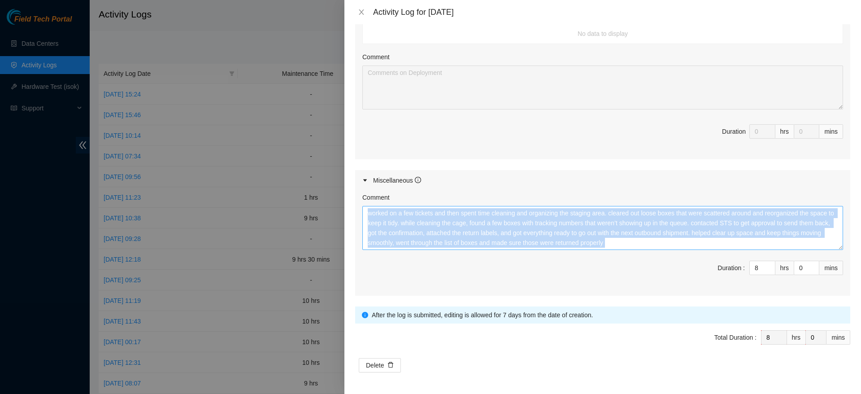
drag, startPoint x: 569, startPoint y: 252, endPoint x: 608, endPoint y: 225, distance: 47.5
click at [608, 225] on div "Comment worked on a few tickets and then spent time cleaning and organizing the…" at bounding box center [602, 243] width 495 height 105
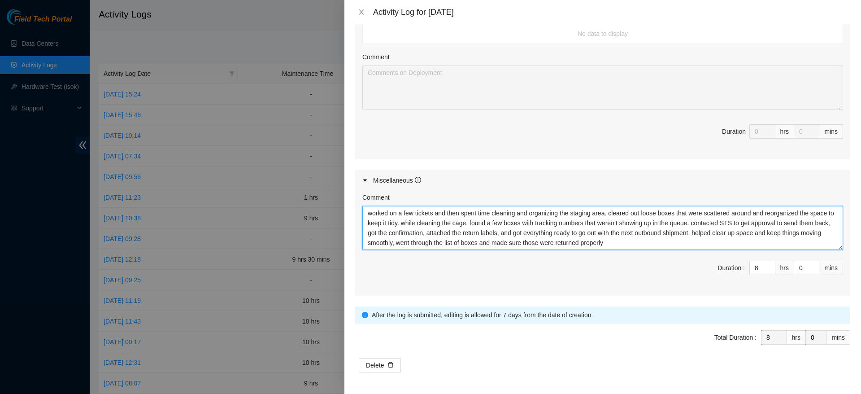
click at [608, 225] on textarea "worked on a few tickets and then spent time cleaning and organizing the staging…" at bounding box center [602, 228] width 481 height 44
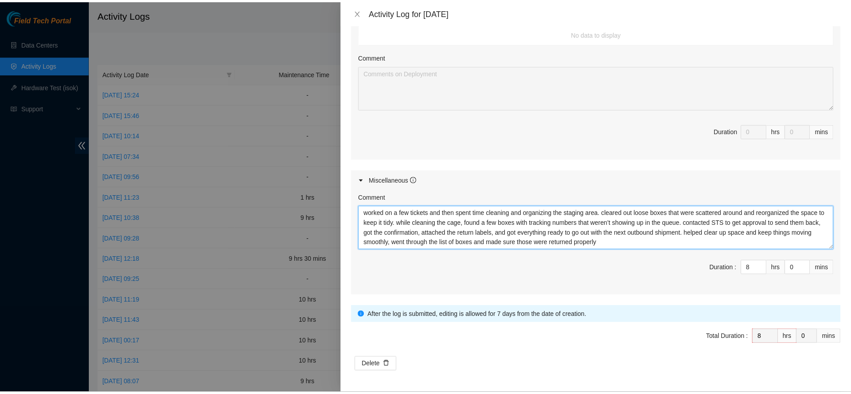
scroll to position [0, 0]
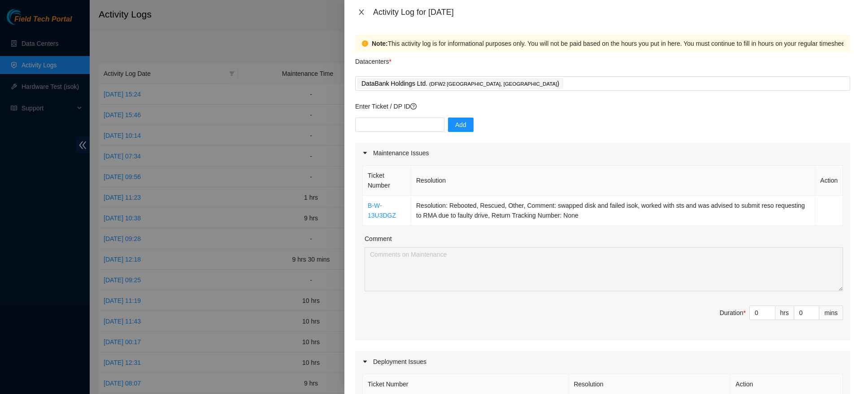
click at [365, 9] on button "Close" at bounding box center [361, 12] width 13 height 9
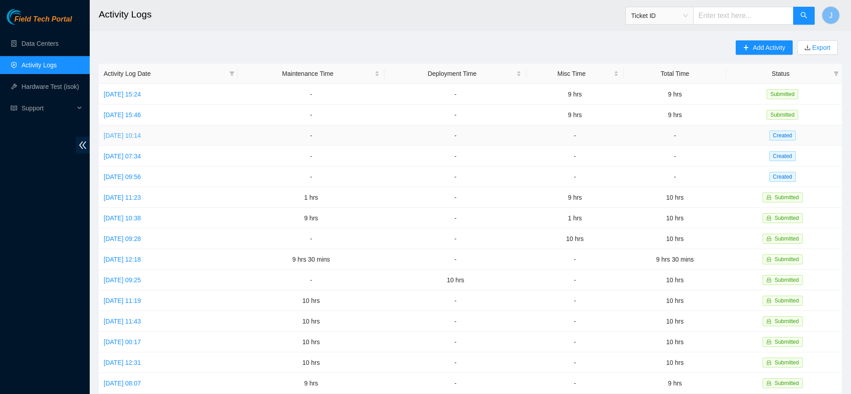
click at [141, 132] on link "[DATE] 10:14" at bounding box center [122, 135] width 37 height 7
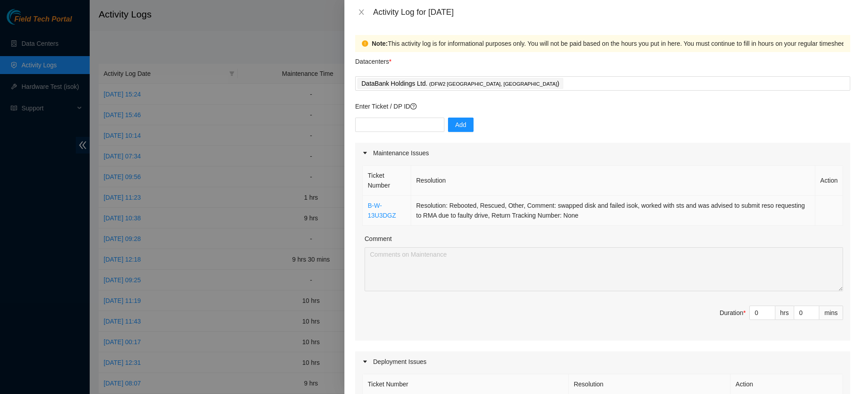
scroll to position [370, 0]
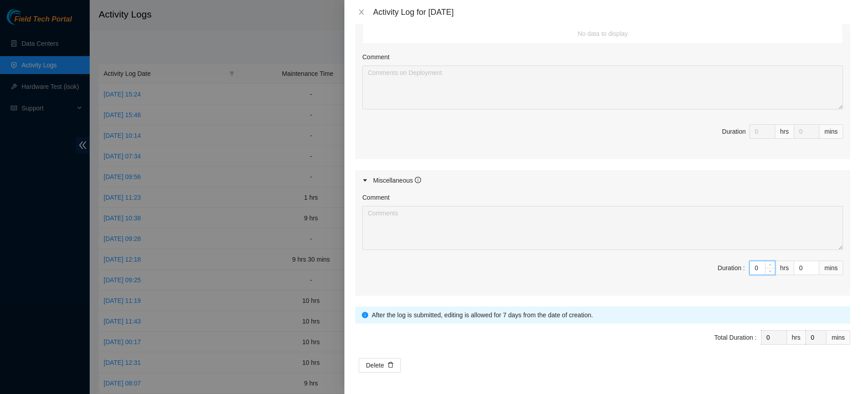
click at [750, 269] on input "0" at bounding box center [762, 267] width 25 height 13
type input "8"
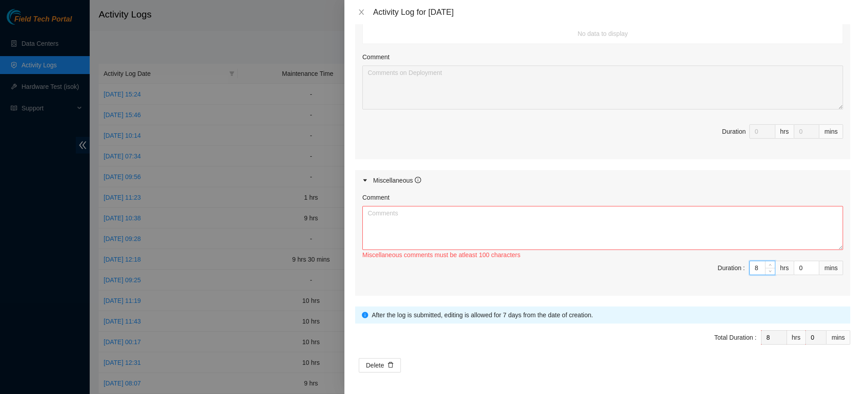
type input "8"
click at [693, 233] on textarea "Comment" at bounding box center [602, 228] width 481 height 44
paste textarea "worked on a few tickets and then spent time cleaning and organizing the staging…"
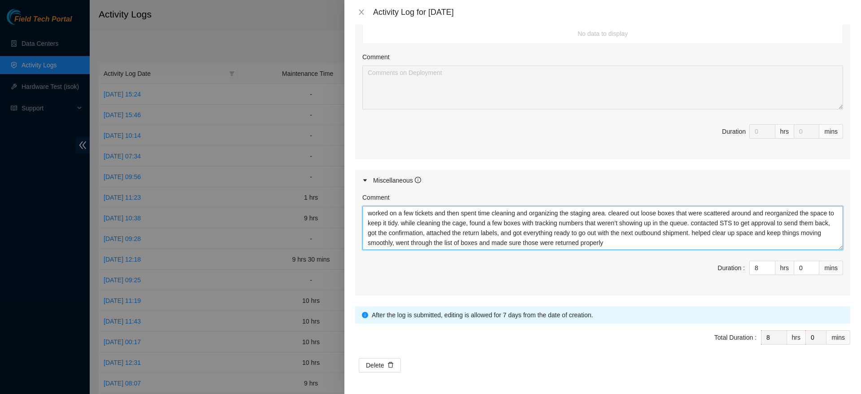
click at [672, 242] on textarea "worked on a few tickets and then spent time cleaning and organizing the staging…" at bounding box center [602, 228] width 481 height 44
type textarea "worked on a few tickets and then spent time cleaning and organizing the staging…"
click at [669, 280] on span "Duration : 8 hrs 0 mins" at bounding box center [602, 273] width 481 height 25
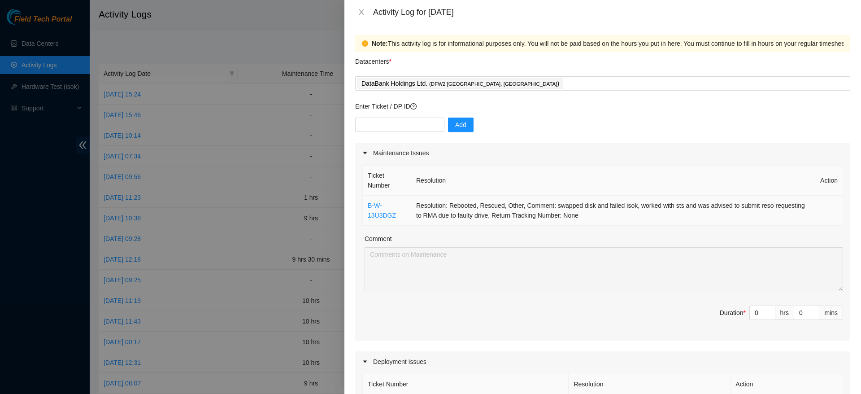
click at [702, 209] on td "Resolution: Rebooted, Rescued, Other, Comment: swapped disk and failed isok, wo…" at bounding box center [613, 211] width 404 height 30
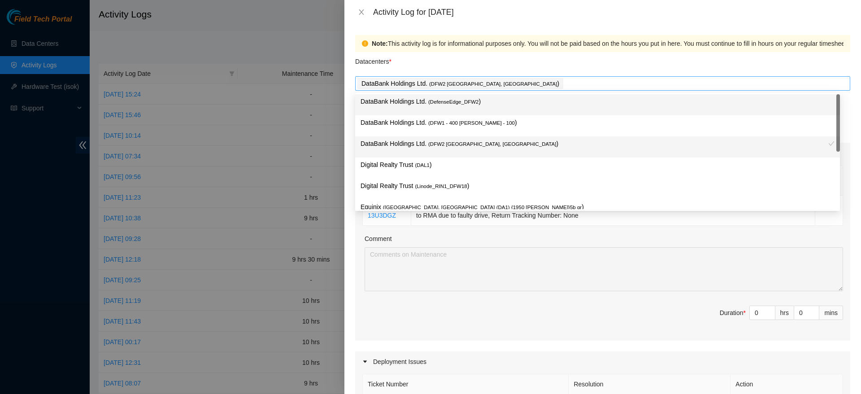
click at [443, 83] on span "( DFW2 Richardson, TX" at bounding box center [493, 83] width 128 height 5
click at [500, 100] on p "DataBank Holdings Ltd. ( DefenseEdge_DFW2 )" at bounding box center [598, 101] width 474 height 10
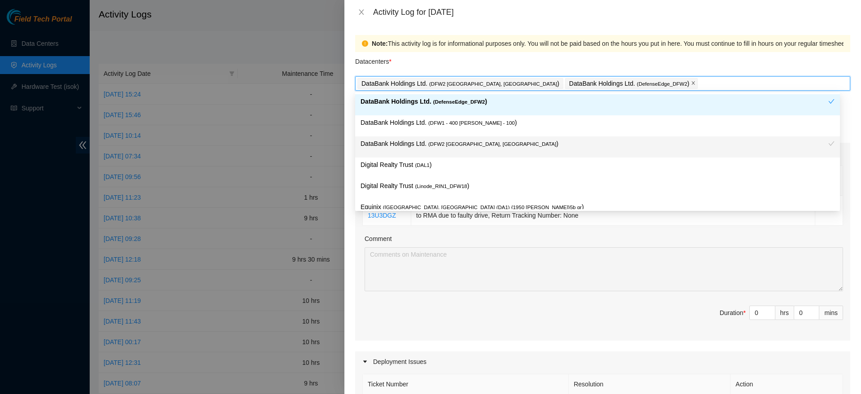
click at [691, 82] on icon "close" at bounding box center [693, 83] width 4 height 4
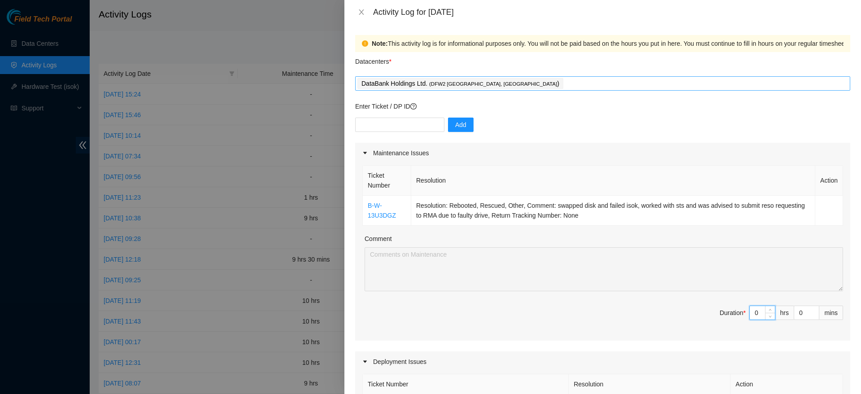
click at [750, 314] on input "0" at bounding box center [762, 312] width 25 height 13
type input "1"
type input "9"
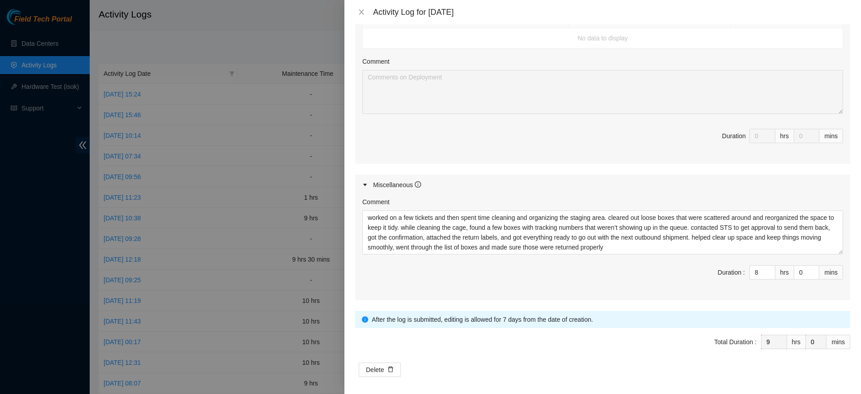
scroll to position [379, 0]
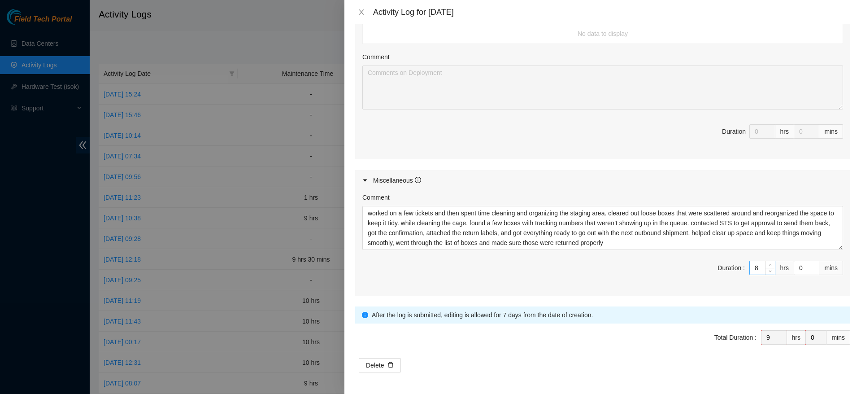
type input "1"
click at [751, 267] on input "8" at bounding box center [762, 267] width 25 height 13
type input "1"
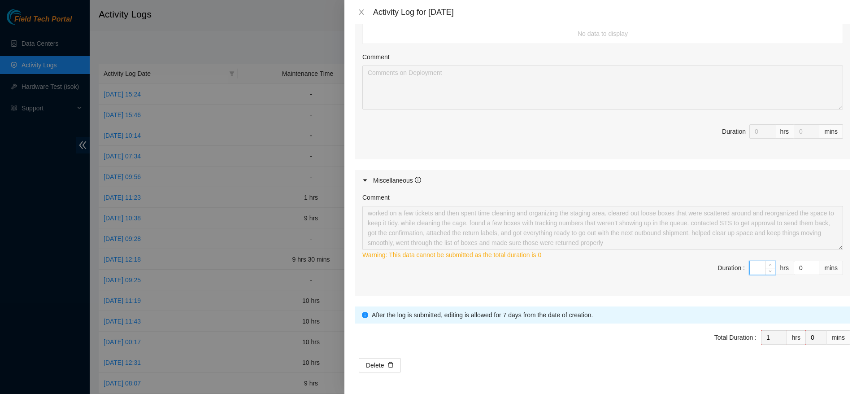
type input "6"
type input "7"
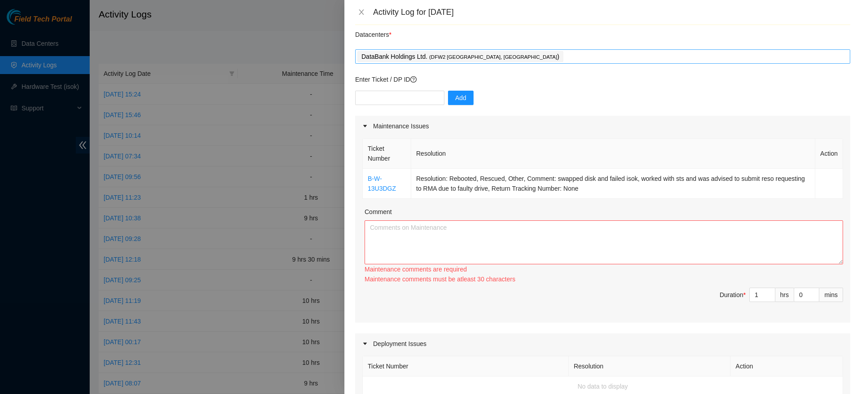
scroll to position [0, 0]
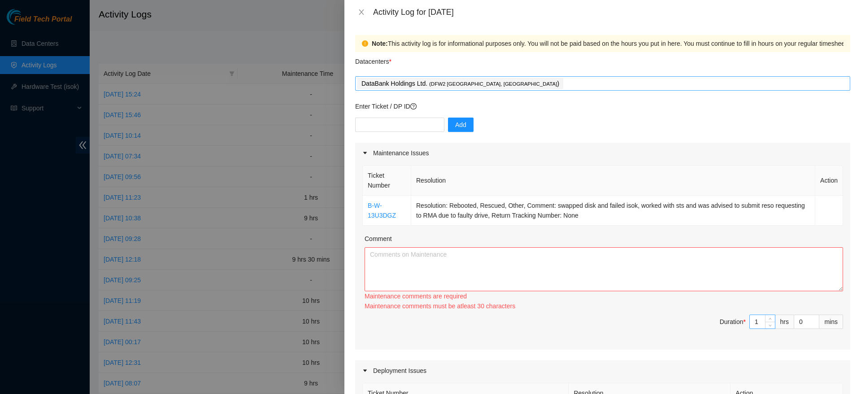
type input "6"
click at [753, 318] on input "1" at bounding box center [762, 321] width 25 height 13
type input "6"
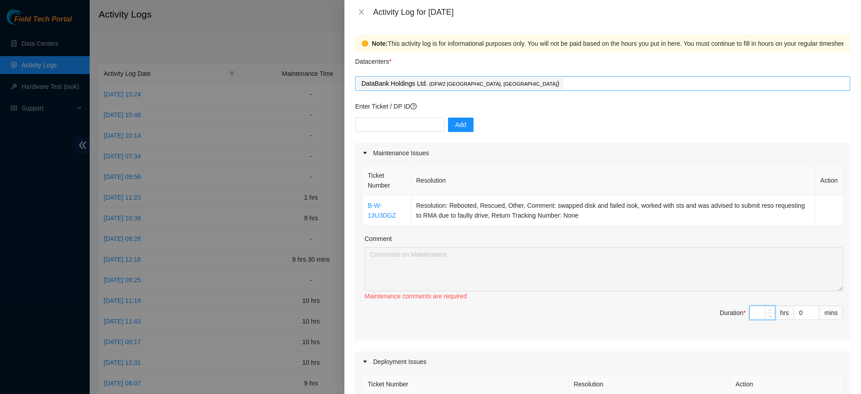
type input "2"
type input "8"
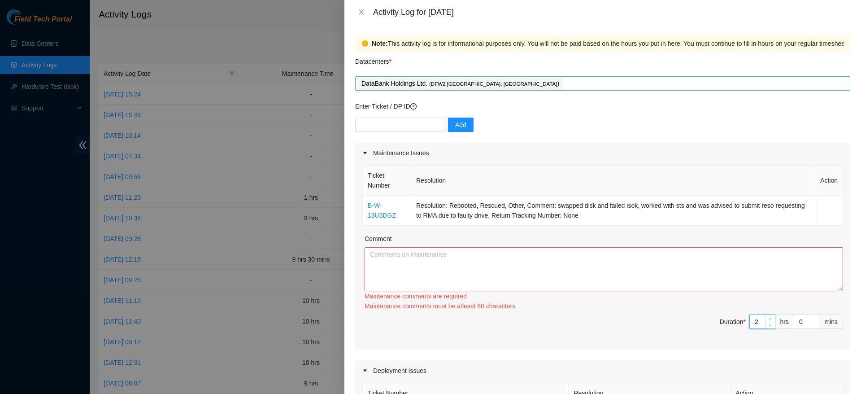
type input "2"
click at [620, 278] on textarea "Comment" at bounding box center [604, 269] width 478 height 44
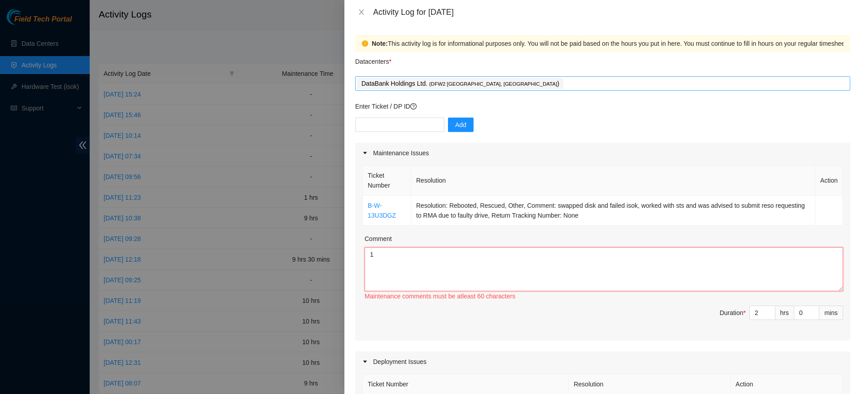
scroll to position [370, 0]
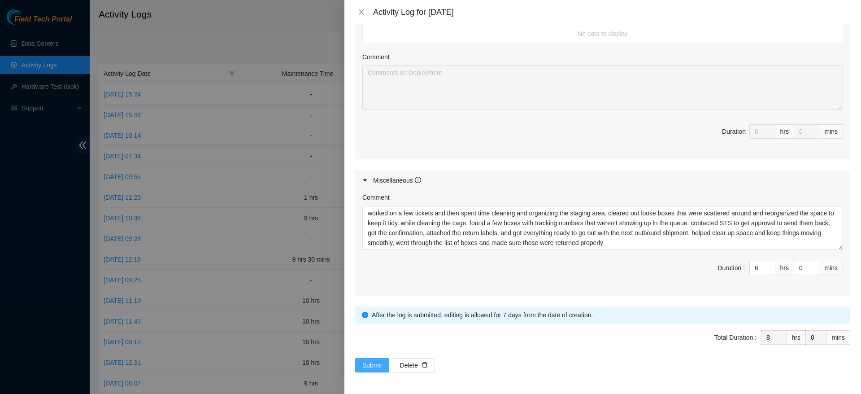
type textarea "1"
click at [370, 364] on span "Submit" at bounding box center [372, 365] width 20 height 10
click at [372, 363] on span "Submit" at bounding box center [372, 365] width 20 height 10
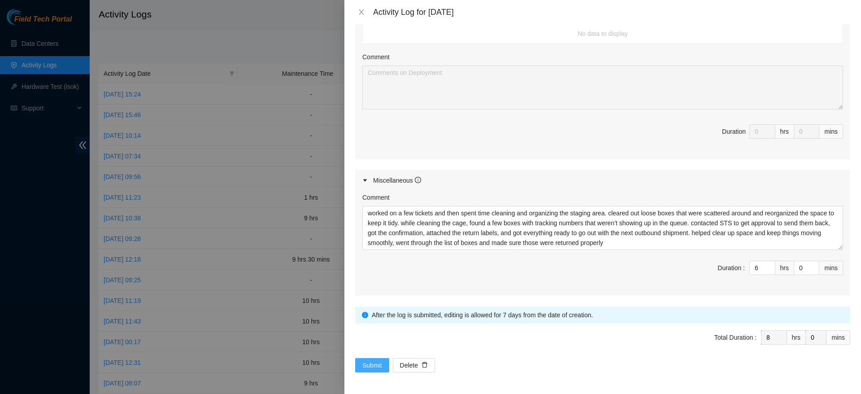
scroll to position [0, 0]
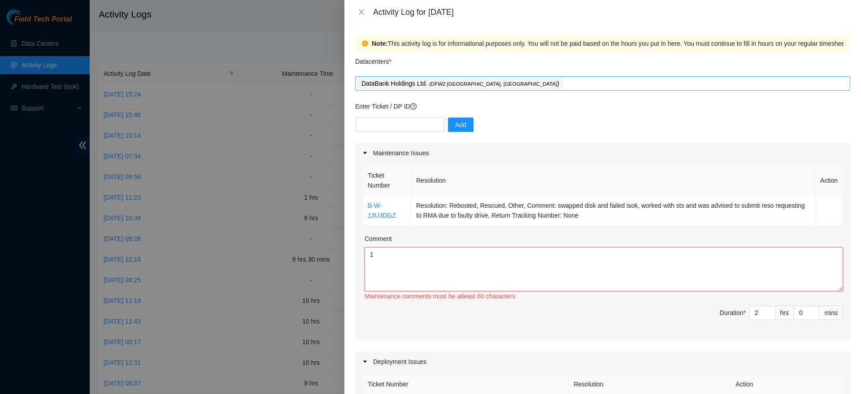
click at [505, 255] on textarea "1" at bounding box center [604, 269] width 478 height 44
paste textarea "worked on a few tickets and then spent time cleaning and organizing the staging…"
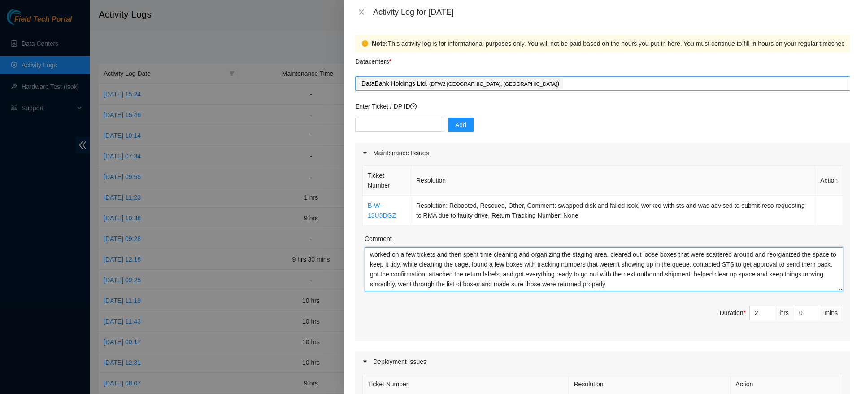
scroll to position [370, 0]
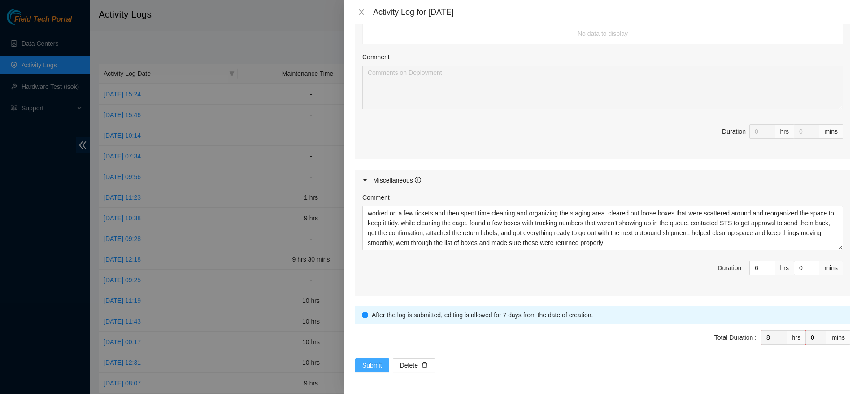
type textarea "worked on a few tickets and then spent time cleaning and organizing the staging…"
click at [378, 368] on span "Submit" at bounding box center [372, 365] width 20 height 10
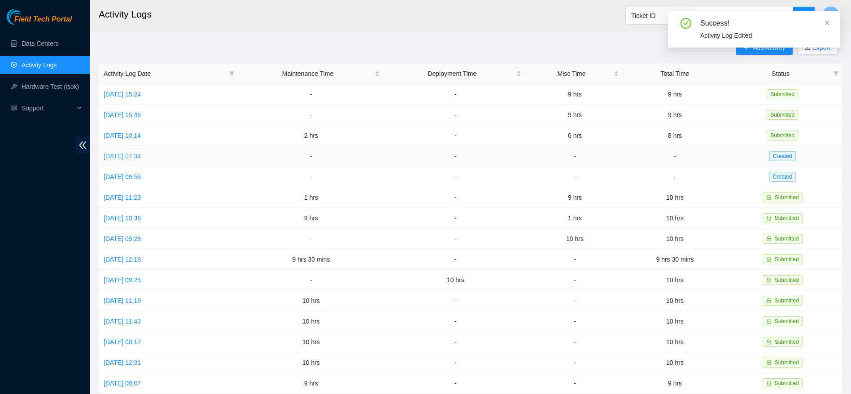
click at [130, 153] on link "[DATE] 07:34" at bounding box center [122, 155] width 37 height 7
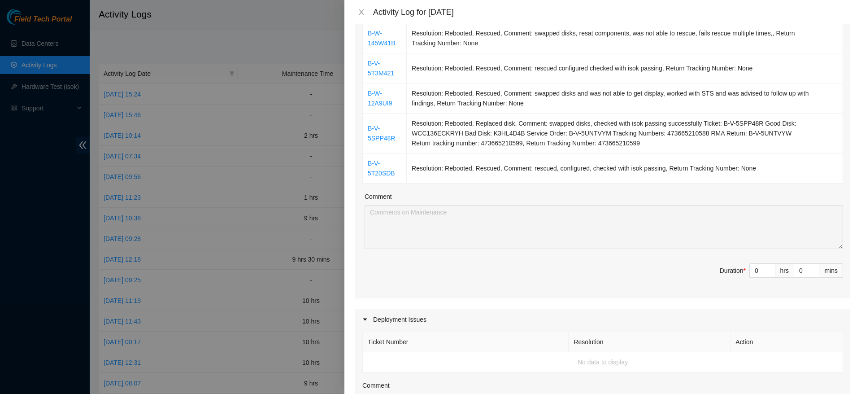
scroll to position [371, 0]
click at [750, 269] on input "0" at bounding box center [762, 270] width 25 height 13
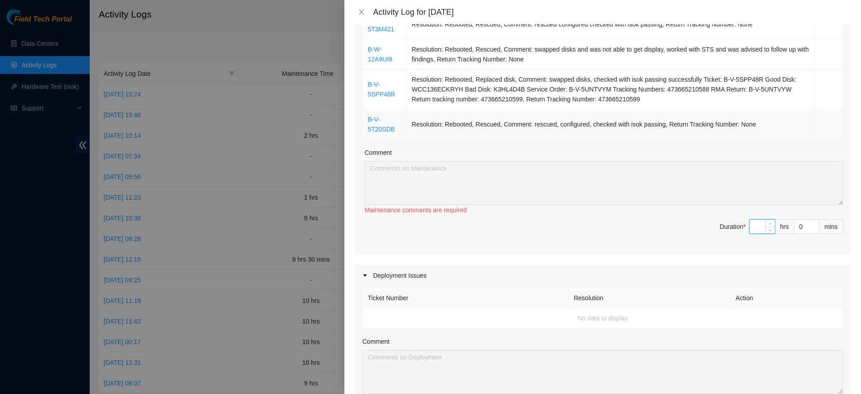
scroll to position [417, 0]
click at [750, 226] on input at bounding box center [762, 225] width 25 height 13
type input "1"
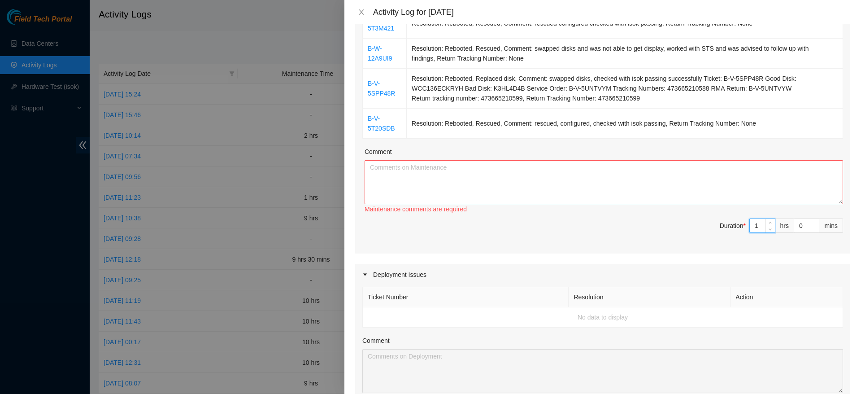
type input "10"
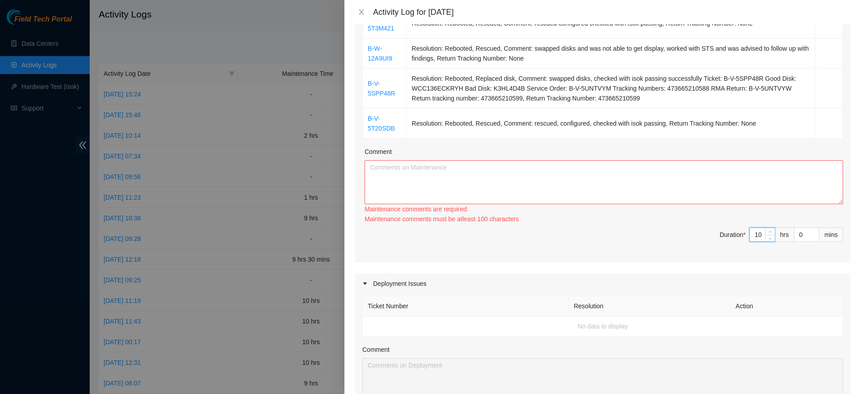
type input "10"
click at [637, 168] on textarea "Comment" at bounding box center [604, 182] width 478 height 44
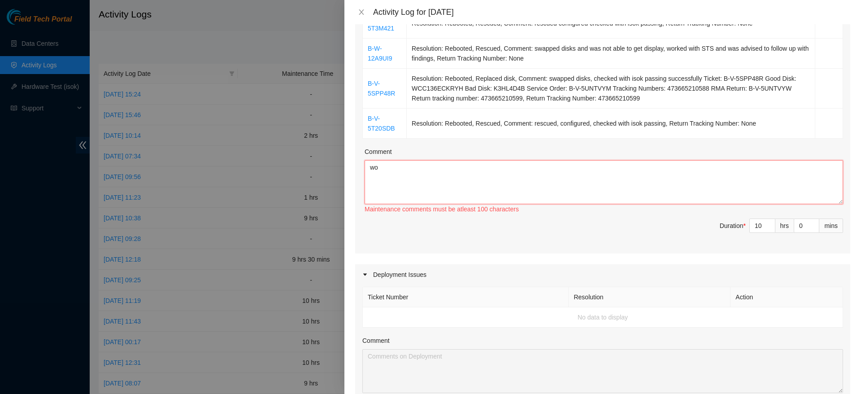
type textarea "w"
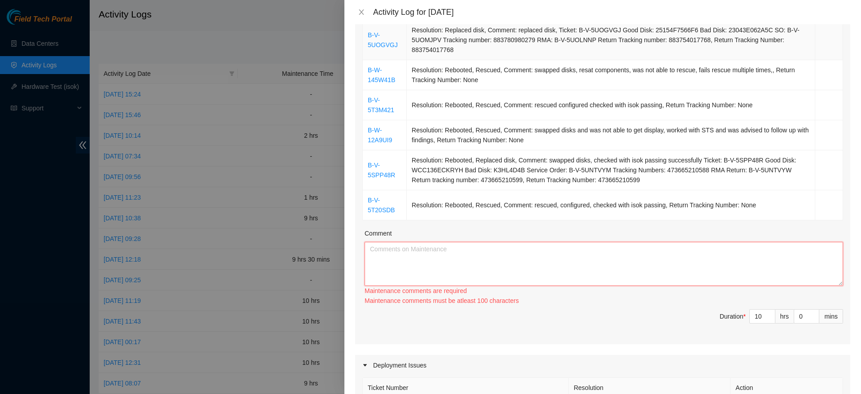
scroll to position [336, 0]
click at [486, 252] on textarea "Comment" at bounding box center [604, 263] width 478 height 44
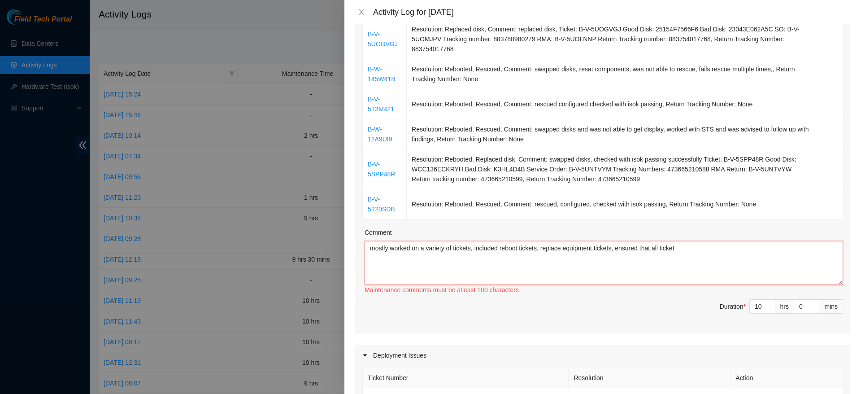
click at [485, 252] on textarea "mostly worked on a variety of tickets, included reboot tickets, replace equipme…" at bounding box center [604, 263] width 478 height 44
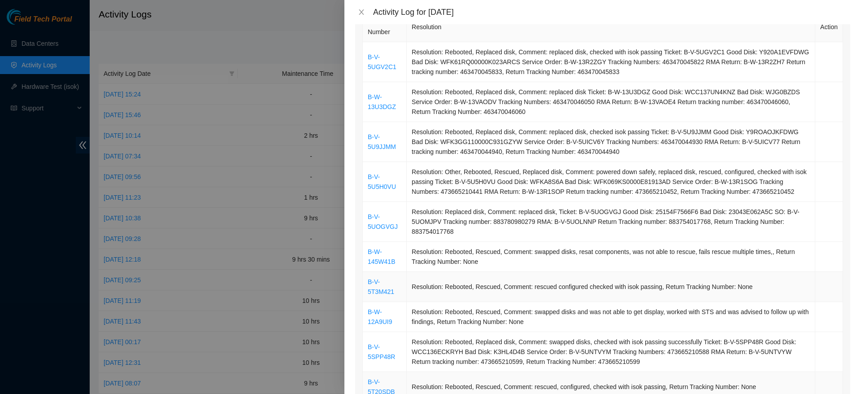
scroll to position [148, 0]
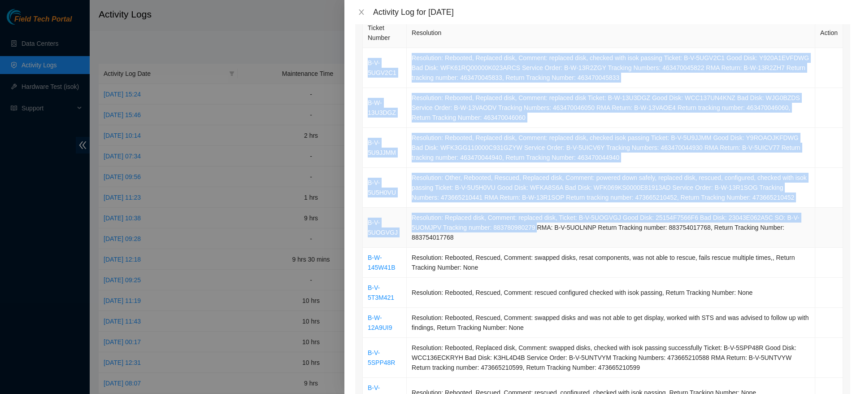
drag, startPoint x: 364, startPoint y: 56, endPoint x: 532, endPoint y: 232, distance: 243.6
click at [532, 232] on tbody "B-V-5UGV2C1 Resolution: Rebooted, Replaced disk, Comment: replaced disk, checke…" at bounding box center [603, 228] width 480 height 360
click at [532, 232] on td "Resolution: Replaced disk, Comment: replaced disk, Ticket: B-V-5UOGVGJ Good Dis…" at bounding box center [611, 228] width 409 height 40
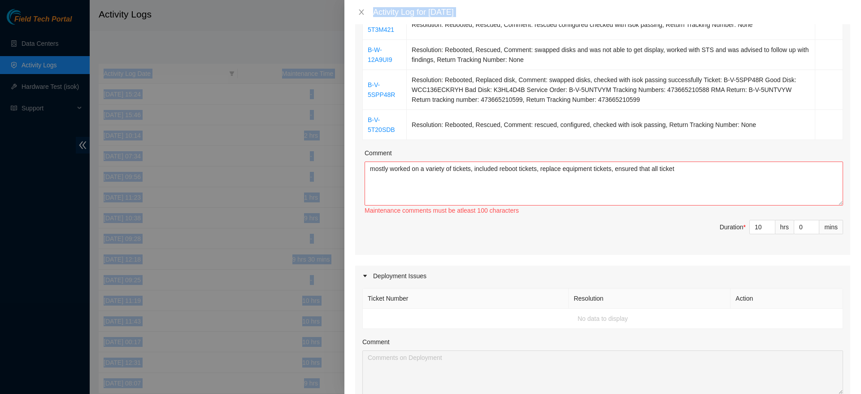
scroll to position [317, 0]
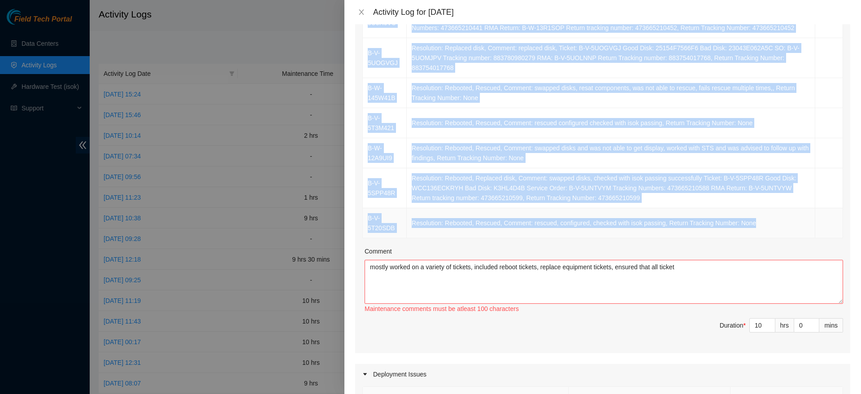
drag, startPoint x: 365, startPoint y: 55, endPoint x: 787, endPoint y: 235, distance: 458.6
click at [787, 235] on tbody "B-V-5UGV2C1 Resolution: Rebooted, Replaced disk, Comment: replaced disk, checke…" at bounding box center [603, 58] width 480 height 360
copy tbody "B-V-5UGV2C1 Resolution: Rebooted, Replaced disk, Comment: replaced disk, checke…"
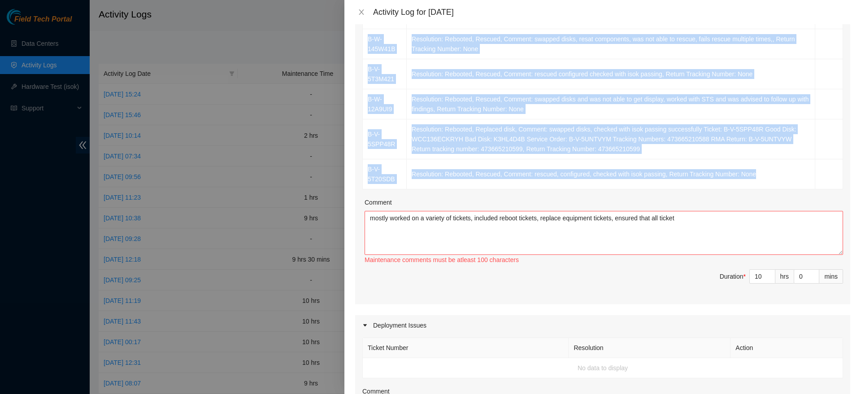
scroll to position [365, 0]
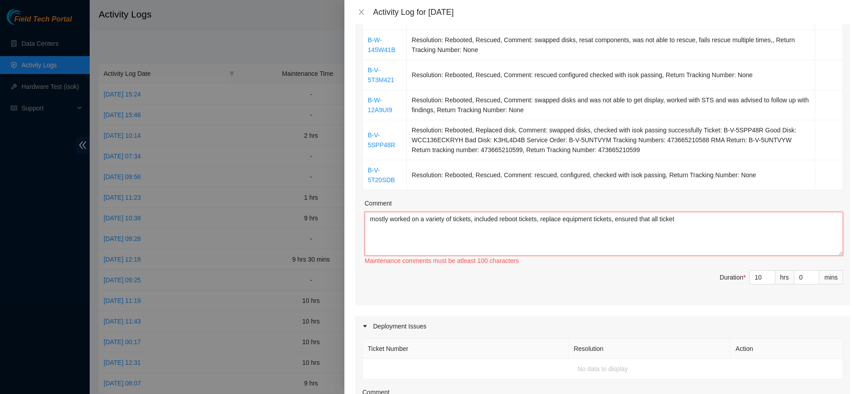
click at [682, 233] on textarea "mostly worked on a variety of tickets, included reboot tickets, replace equipme…" at bounding box center [604, 234] width 478 height 44
type textarea "m"
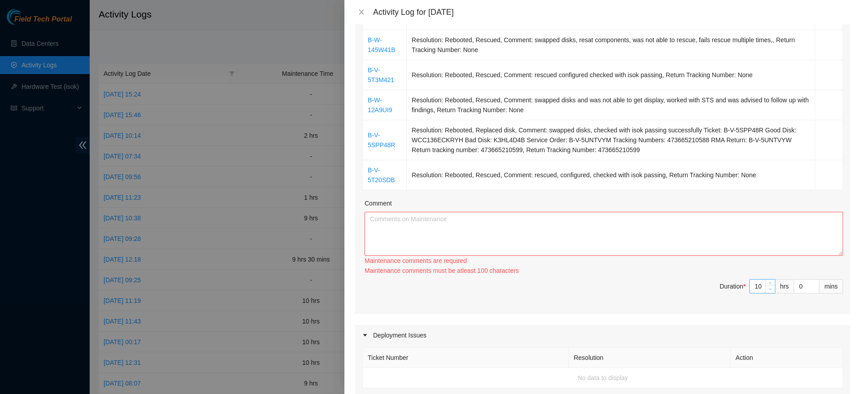
type input "9"
click at [765, 289] on span "Decrease Value" at bounding box center [770, 289] width 10 height 8
type input "10"
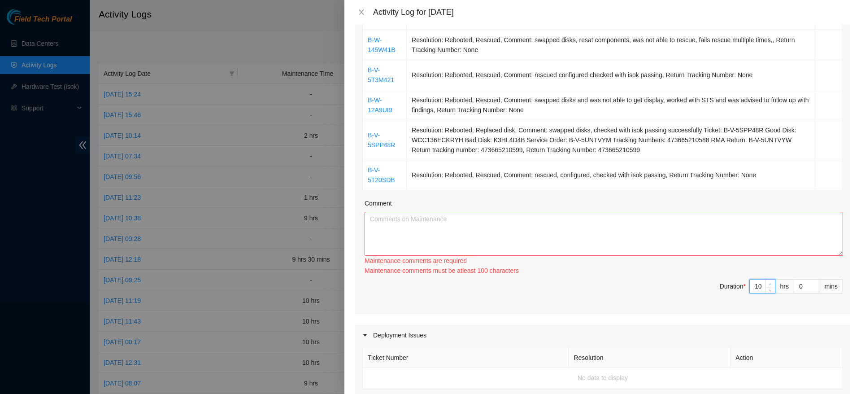
click at [765, 287] on span "Increase Value" at bounding box center [770, 283] width 10 height 8
type input "11"
click at [765, 287] on span "Increase Value" at bounding box center [770, 283] width 10 height 8
type input "10"
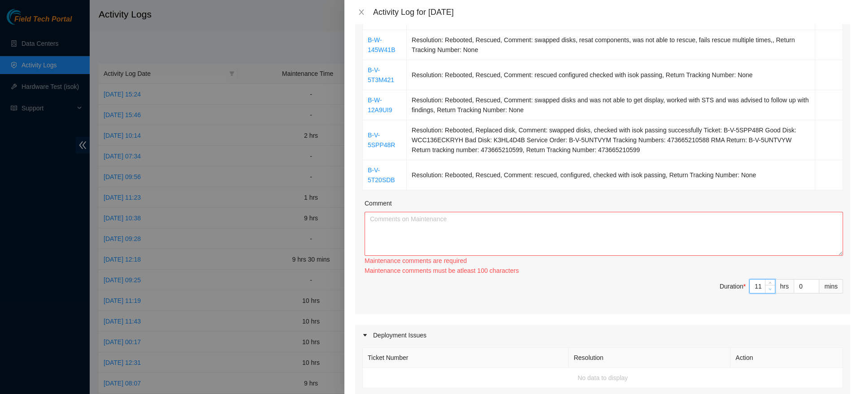
type input "10"
click at [769, 289] on icon "down" at bounding box center [770, 289] width 3 height 2
type input "9"
click at [765, 292] on span "Decrease Value" at bounding box center [770, 289] width 10 height 8
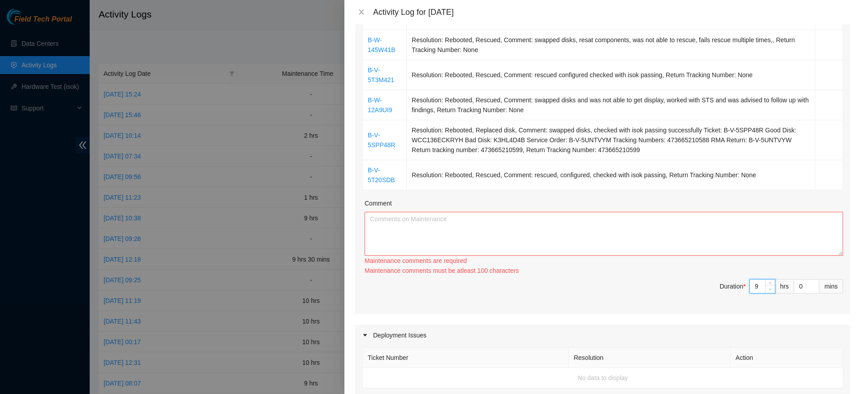
type input "8"
click at [765, 292] on span "Decrease Value" at bounding box center [770, 289] width 10 height 8
type input "7"
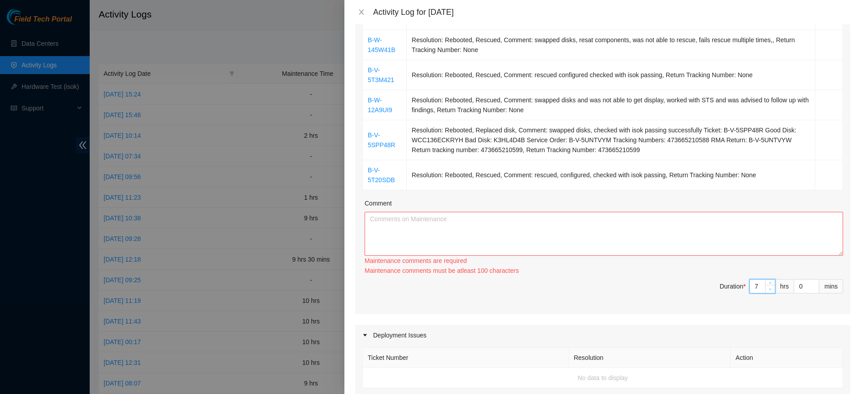
click at [765, 292] on span "Decrease Value" at bounding box center [770, 289] width 10 height 8
type input "6"
click at [765, 292] on span "Decrease Value" at bounding box center [770, 289] width 10 height 8
click at [731, 257] on div "Maintenance comments are required" at bounding box center [604, 261] width 478 height 10
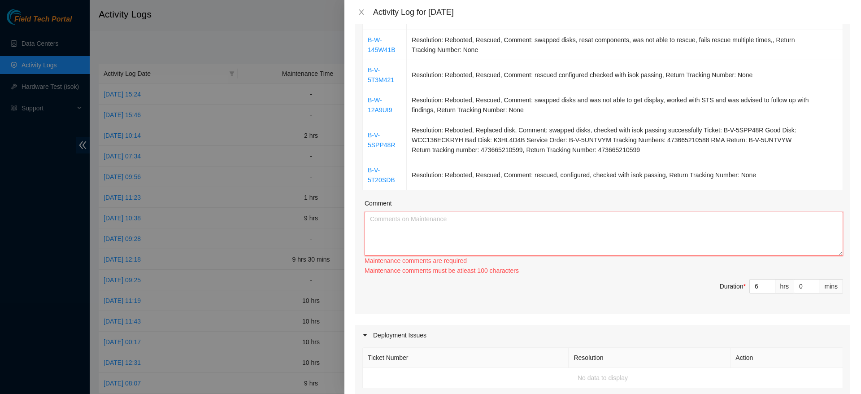
click at [708, 240] on textarea "Comment" at bounding box center [604, 234] width 478 height 44
paste textarea "B-V-5UGV2C1 Resolution: Rebooted, Replaced disk, Comment: replaced disk, checke…"
type textarea "B-V-5UGV2C1 Resolution: Rebooted, Replaced disk, Comment: replaced disk, checke…"
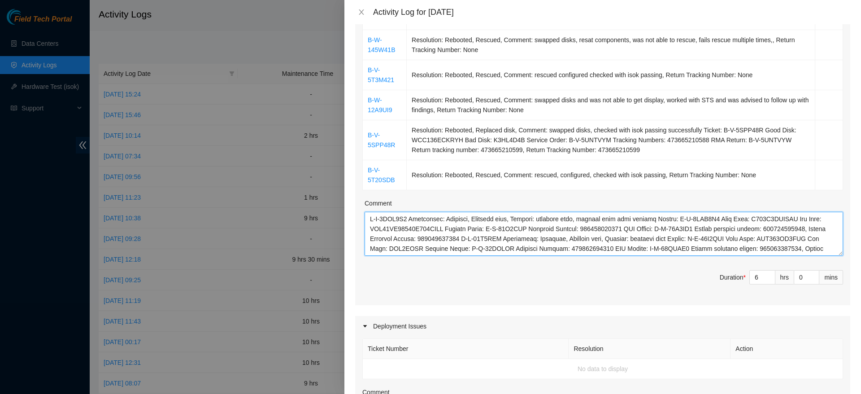
scroll to position [148, 0]
click at [708, 240] on textarea "Comment" at bounding box center [604, 234] width 478 height 44
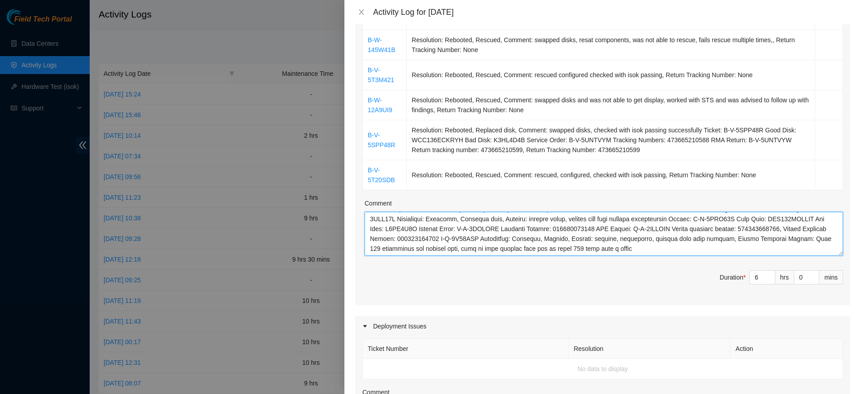
click at [708, 240] on textarea "Comment" at bounding box center [604, 234] width 478 height 44
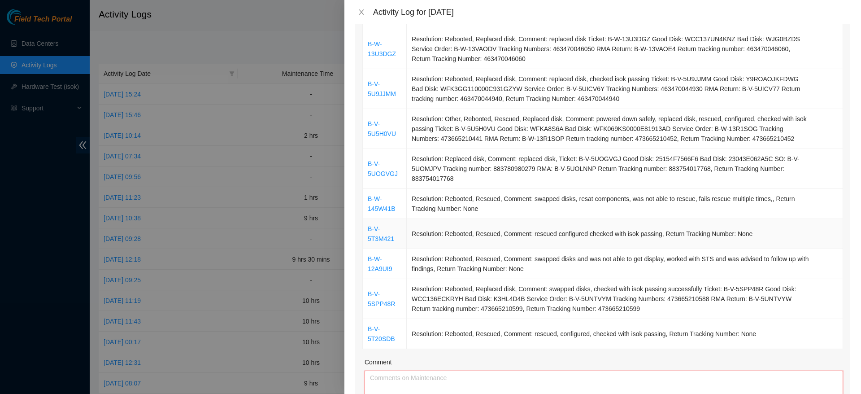
scroll to position [253, 0]
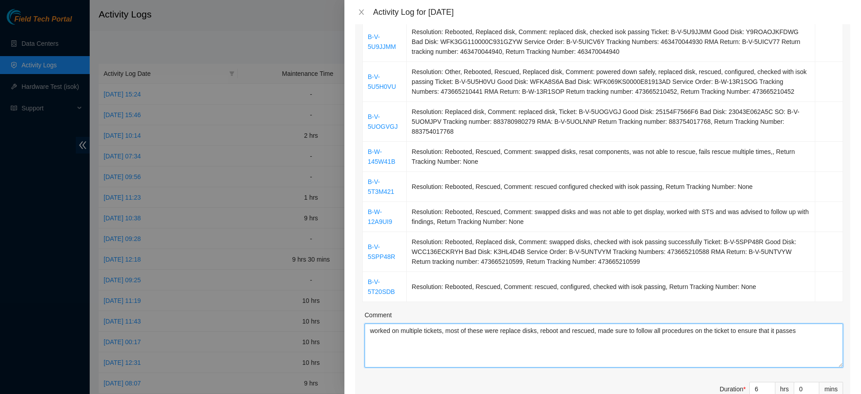
click at [700, 334] on textarea "worked on multiple tickets, most of these were replace disks, reboot and rescue…" at bounding box center [604, 345] width 478 height 44
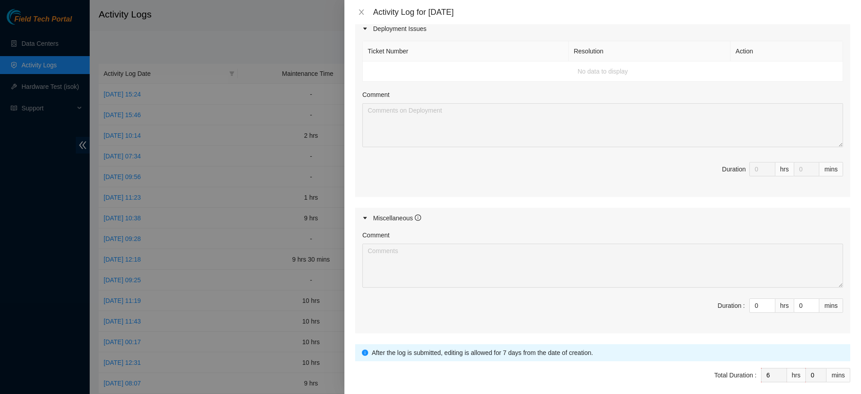
scroll to position [700, 0]
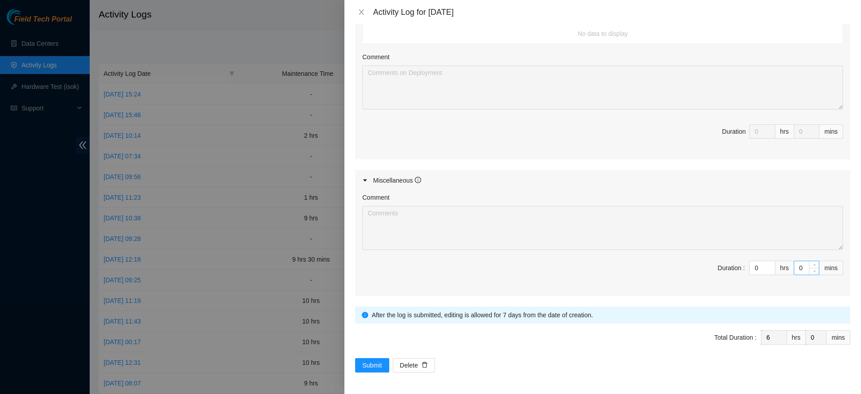
type textarea "worked on multiple tickets, most of these were replace disks, reboot and rescue…"
click at [795, 268] on input "0" at bounding box center [806, 267] width 25 height 13
type input "4"
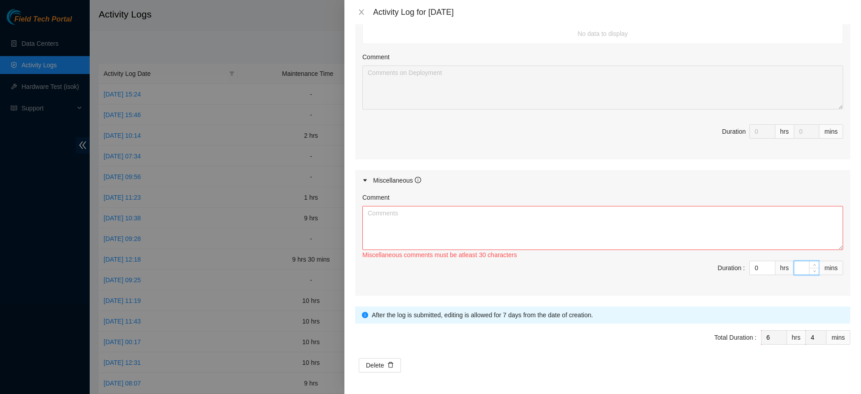
type input "0"
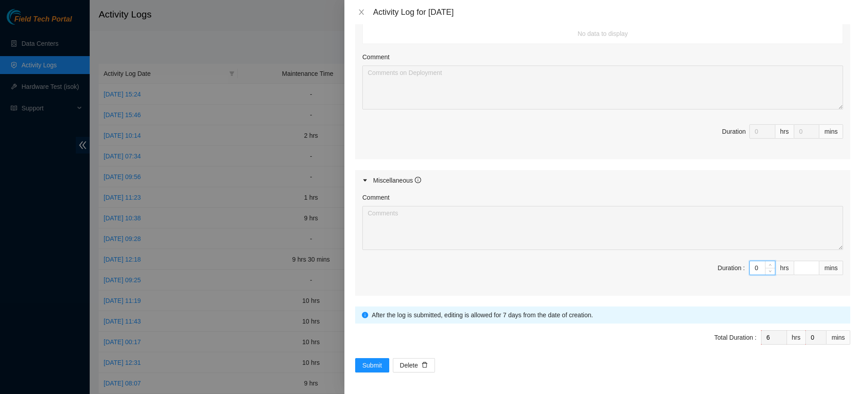
click at [750, 269] on input "0" at bounding box center [762, 267] width 25 height 13
type input "4"
type input "10"
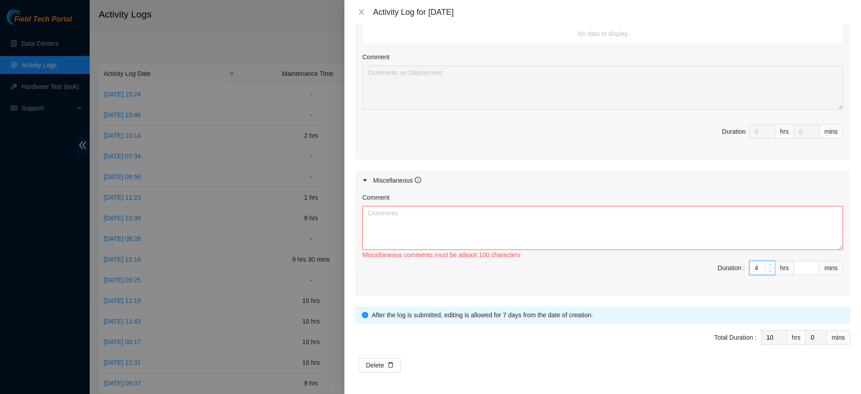
type input "4"
click at [701, 233] on textarea "Comment" at bounding box center [602, 228] width 481 height 44
paste textarea "worked on multiple tickets, most of these were replace disks, reboot and rescue…"
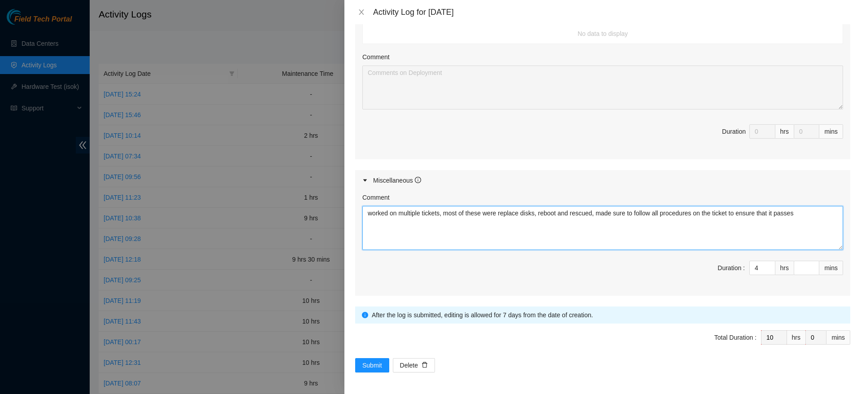
type textarea "worked on multiple tickets, most of these were replace disks, reboot and rescue…"
click at [522, 287] on div "Comment worked on multiple tickets, most of these were replace disks, reboot an…" at bounding box center [602, 243] width 495 height 105
click at [377, 367] on span "Submit" at bounding box center [372, 365] width 20 height 10
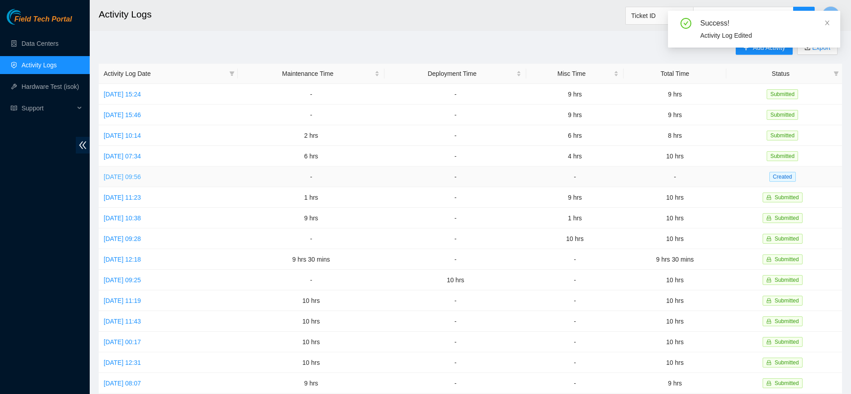
click at [141, 174] on link "[DATE] 09:56" at bounding box center [122, 176] width 37 height 7
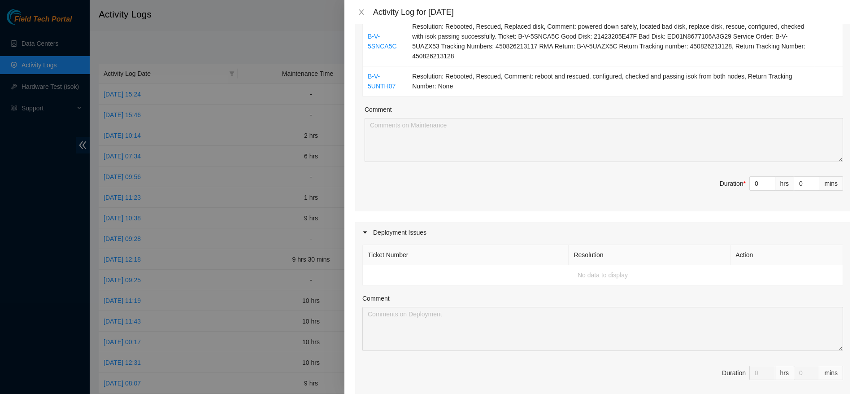
scroll to position [308, 0]
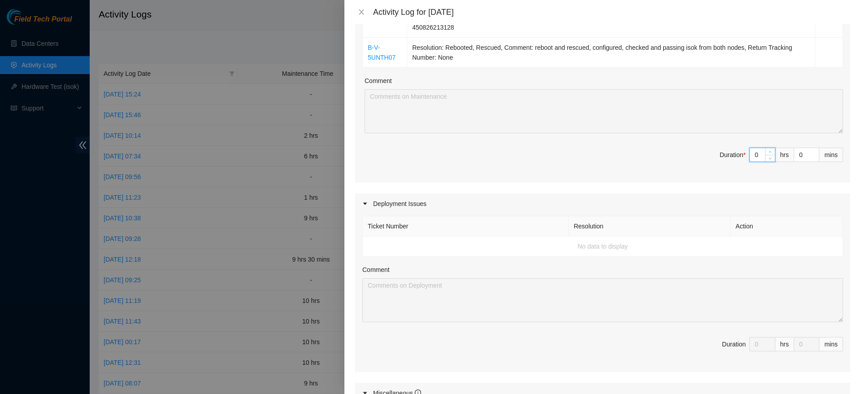
click at [750, 156] on input "0" at bounding box center [762, 154] width 25 height 13
type input "4"
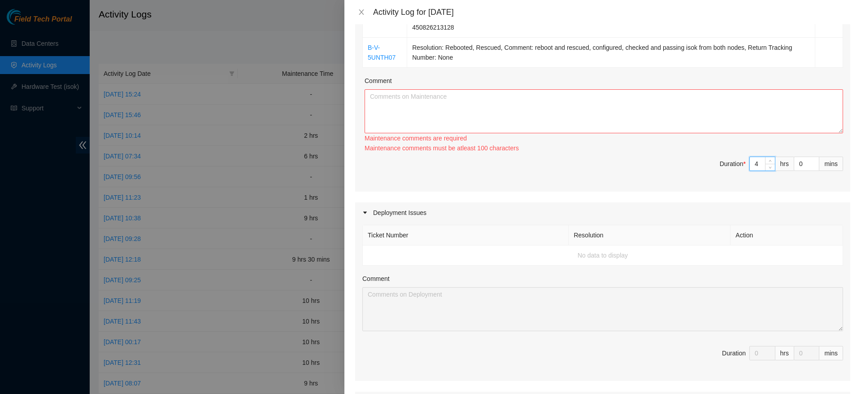
type input "4"
click at [696, 115] on textarea "Comment" at bounding box center [604, 111] width 478 height 44
paste textarea "worked on multiple tickets, most of these were replace disks, reboot and rescue…"
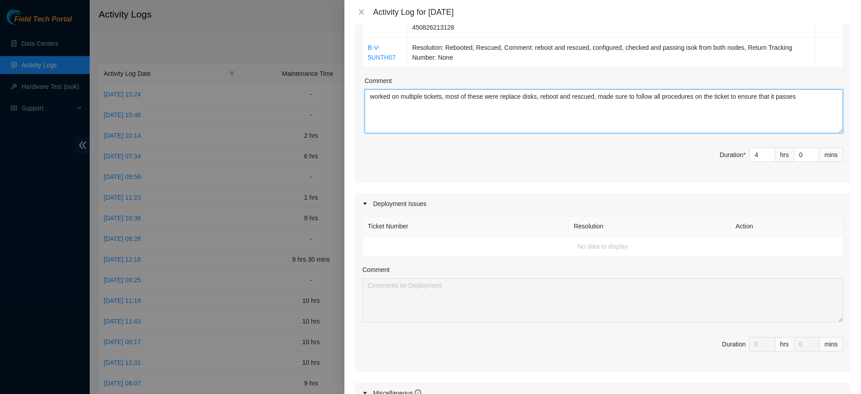
scroll to position [520, 0]
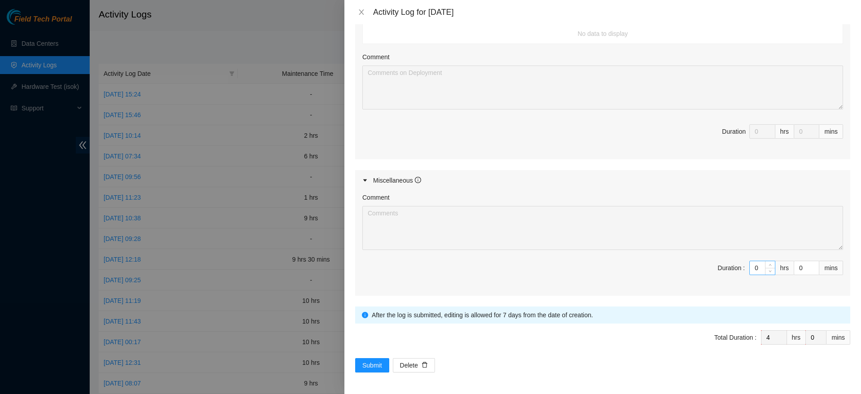
type textarea "worked on multiple tickets, most of these were replace disks, reboot and rescue…"
click at [750, 269] on input "0" at bounding box center [762, 267] width 25 height 13
type input "5"
type input "9"
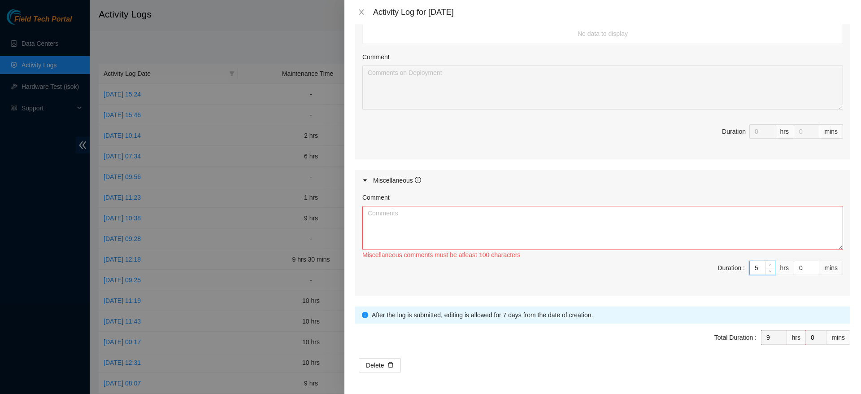
type input "5"
click at [727, 238] on textarea "Comment" at bounding box center [602, 228] width 481 height 44
paste textarea "worked on multiple tickets, most of these were replace disks, reboot and rescue…"
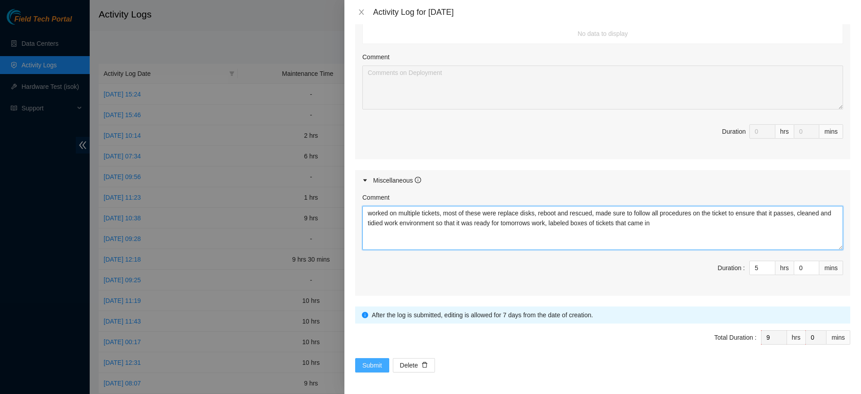
type textarea "worked on multiple tickets, most of these were replace disks, reboot and rescue…"
click at [365, 358] on button "Submit" at bounding box center [372, 365] width 34 height 14
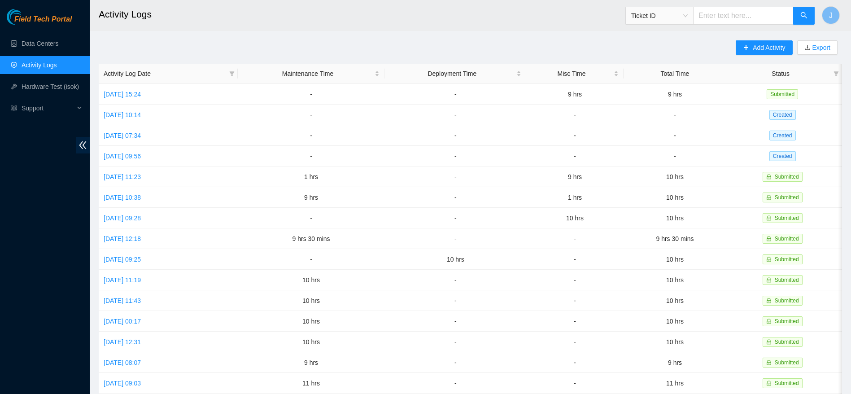
click at [57, 67] on link "Activity Logs" at bounding box center [39, 64] width 35 height 7
click at [47, 40] on link "Data Centers" at bounding box center [40, 43] width 37 height 7
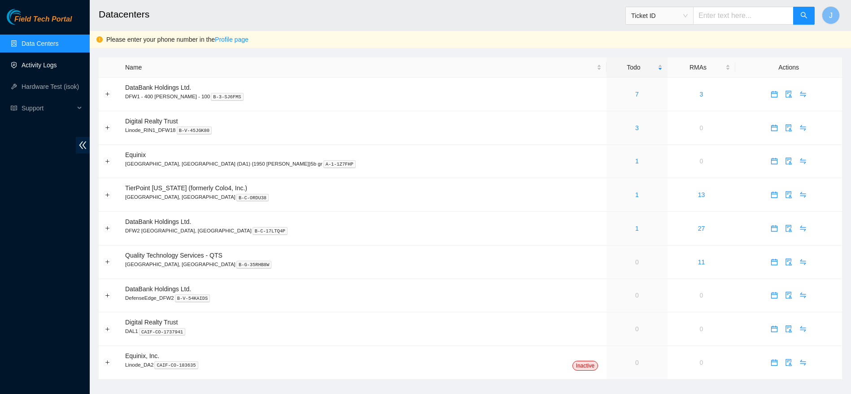
click at [44, 62] on link "Activity Logs" at bounding box center [39, 64] width 35 height 7
